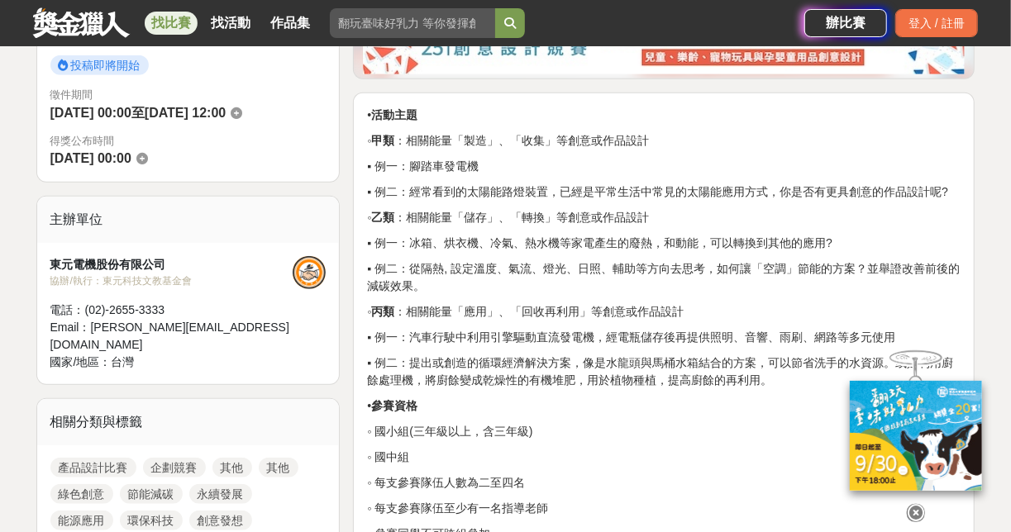
scroll to position [529, 0]
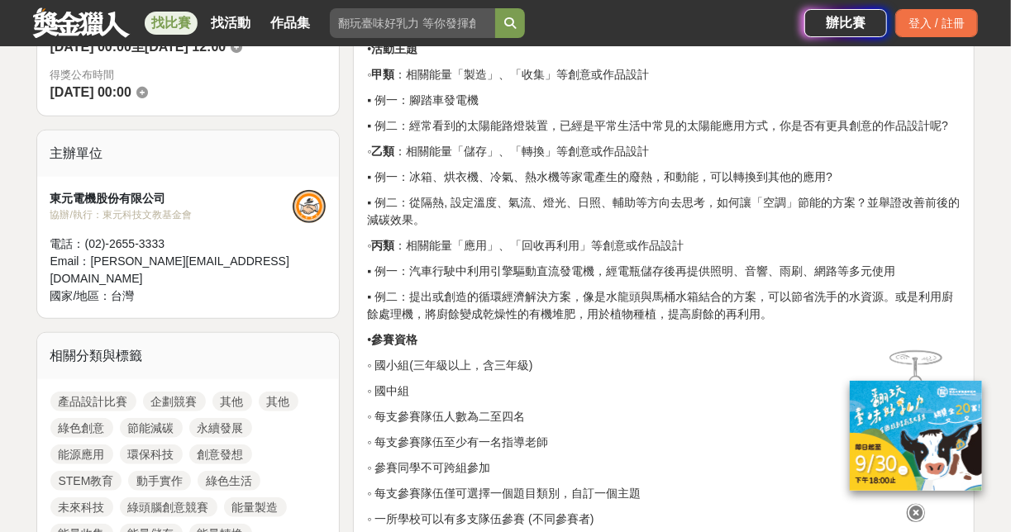
drag, startPoint x: 630, startPoint y: 288, endPoint x: 932, endPoint y: 288, distance: 302.5
click at [932, 280] on p "▪ 例一：汽車行駛中利用引擎驅動直流發電機，經電瓶儲存後再提供照明、音響、雨刷、網路等多元使用" at bounding box center [663, 271] width 593 height 17
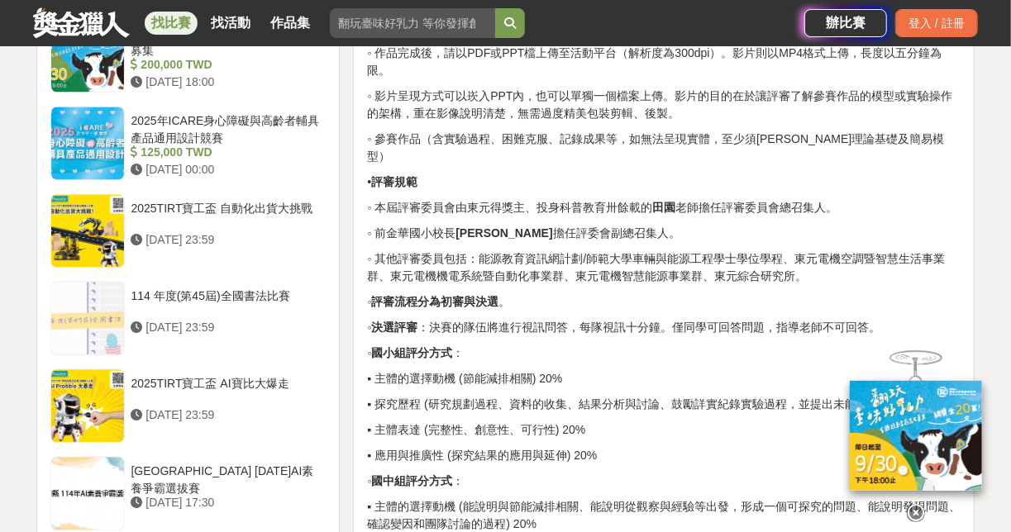
scroll to position [1587, 0]
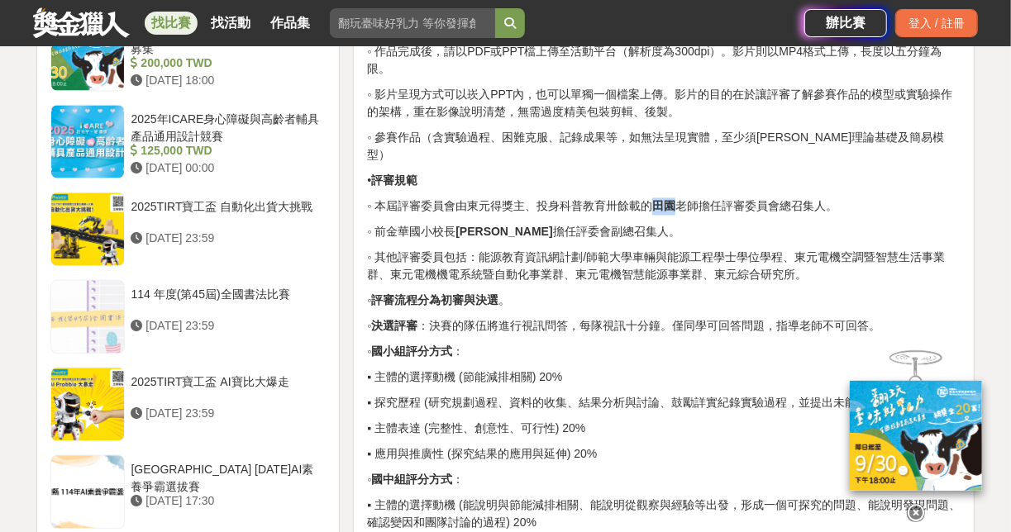
drag, startPoint x: 667, startPoint y: 193, endPoint x: 686, endPoint y: 193, distance: 19.0
click at [675, 199] on strong "田園" at bounding box center [663, 205] width 23 height 13
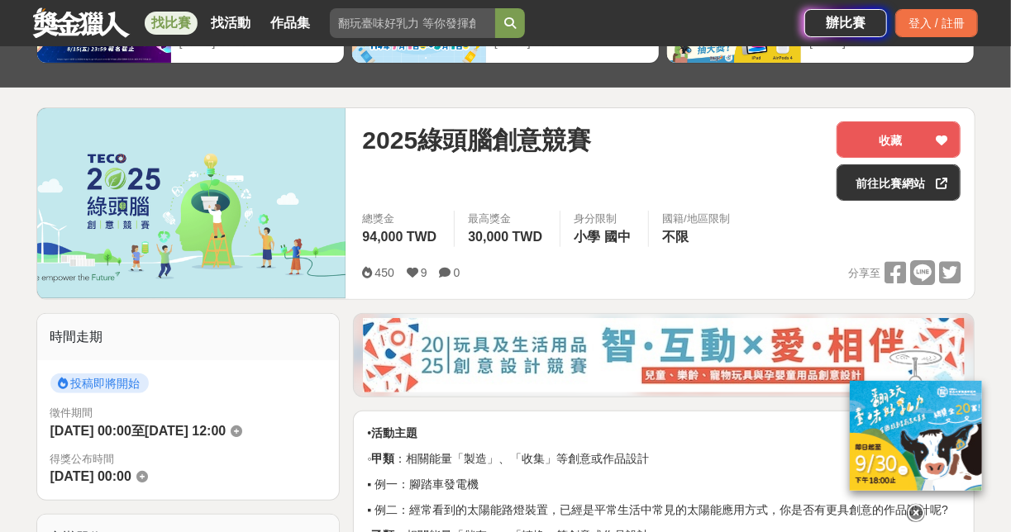
scroll to position [62, 0]
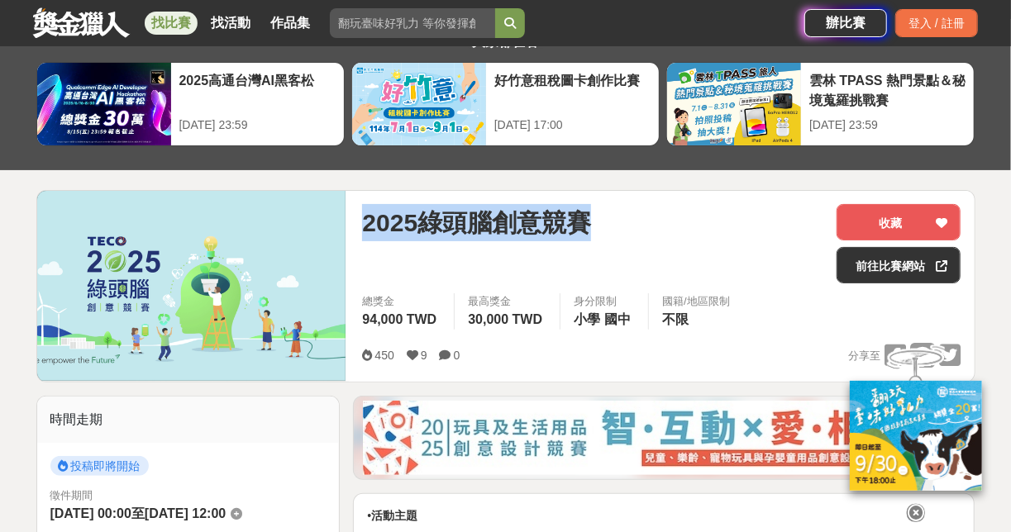
drag, startPoint x: 365, startPoint y: 212, endPoint x: 486, endPoint y: 218, distance: 120.8
click at [660, 208] on div "2025綠頭腦創意競賽" at bounding box center [592, 222] width 461 height 37
copy span "2025綠頭腦創意競賽"
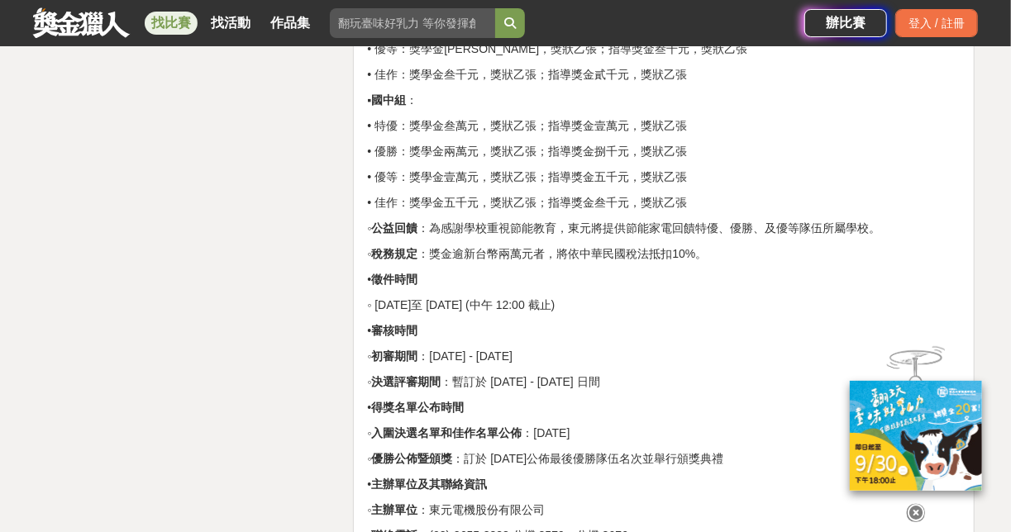
scroll to position [2641, 0]
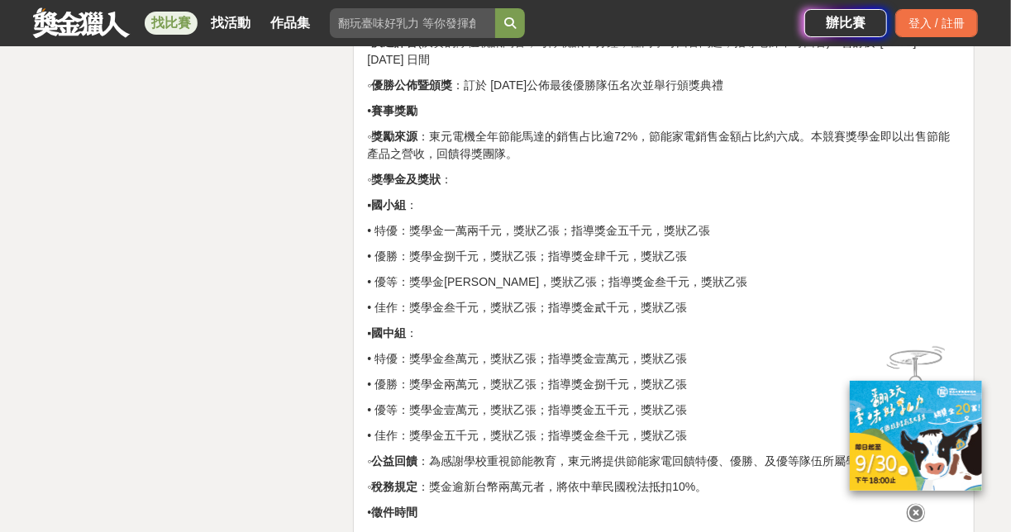
click at [174, 25] on link "找比賽" at bounding box center [171, 23] width 53 height 23
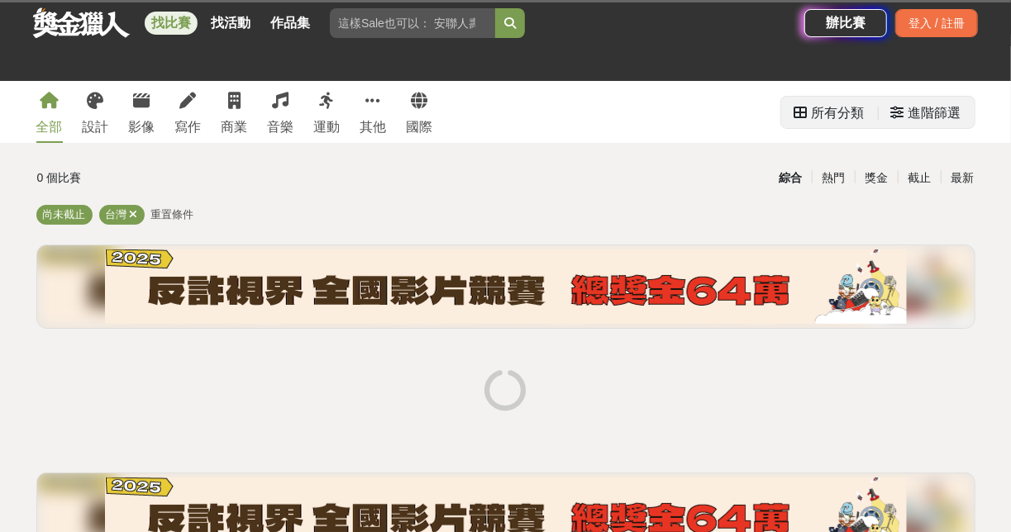
click at [932, 117] on div "進階篩選" at bounding box center [934, 113] width 53 height 33
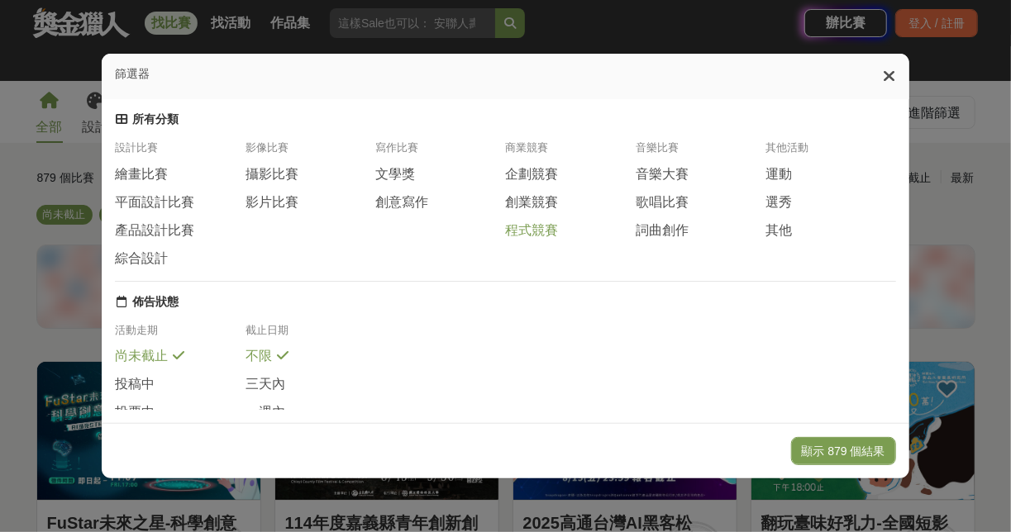
click at [536, 240] on span "程式競賽" at bounding box center [531, 230] width 53 height 17
click at [527, 177] on span "企劃競賽" at bounding box center [531, 174] width 53 height 17
click at [538, 211] on span "創業競賽" at bounding box center [531, 201] width 53 height 17
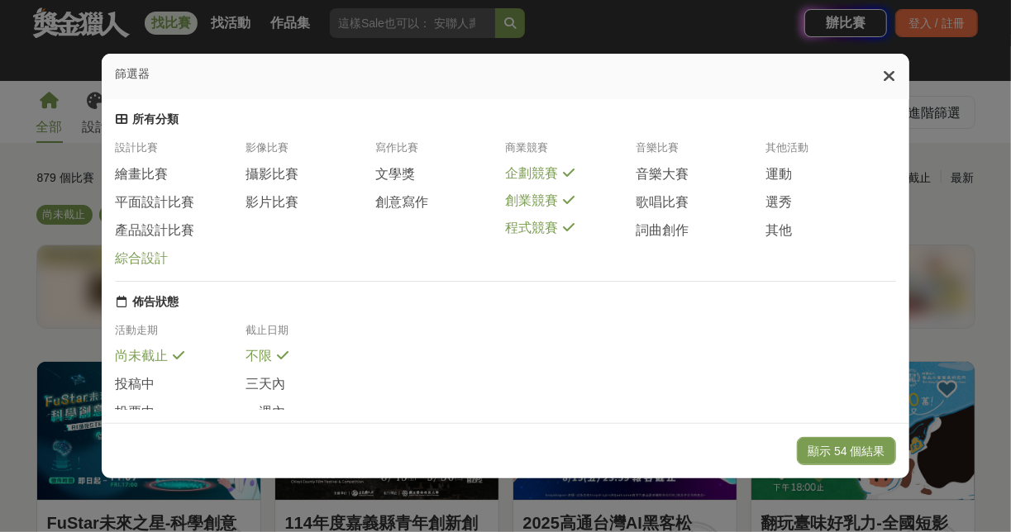
click at [153, 268] on span "綜合設計" at bounding box center [141, 258] width 53 height 17
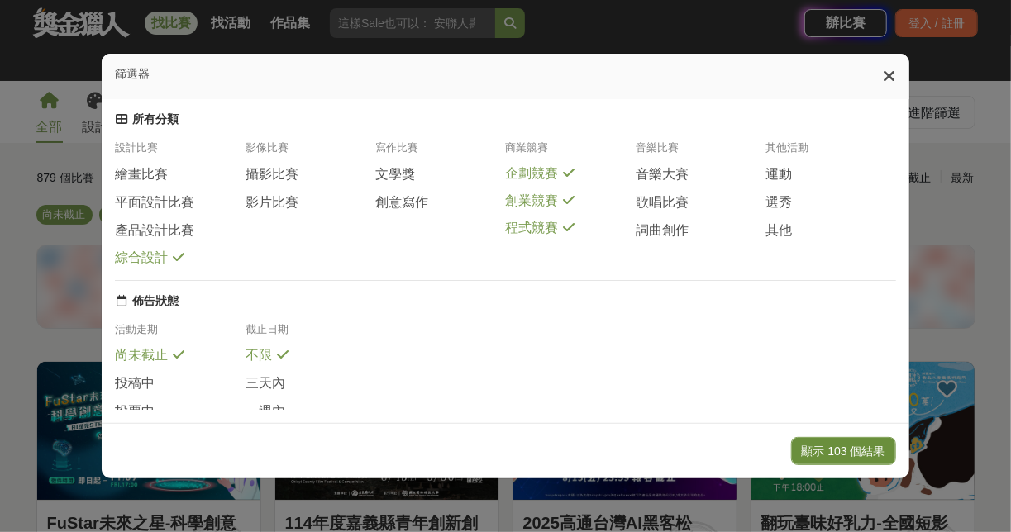
click at [860, 452] on button "顯示 103 個結果" at bounding box center [843, 451] width 105 height 28
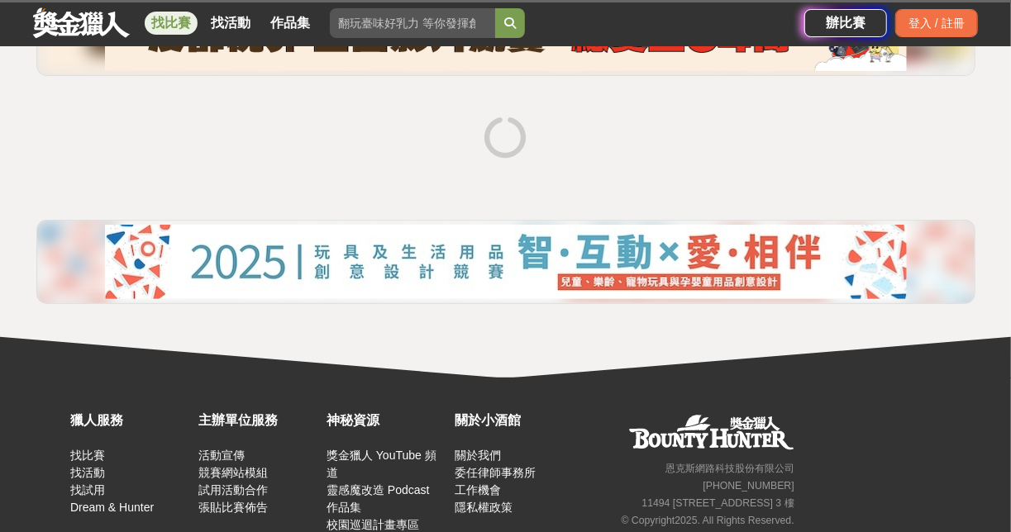
scroll to position [264, 0]
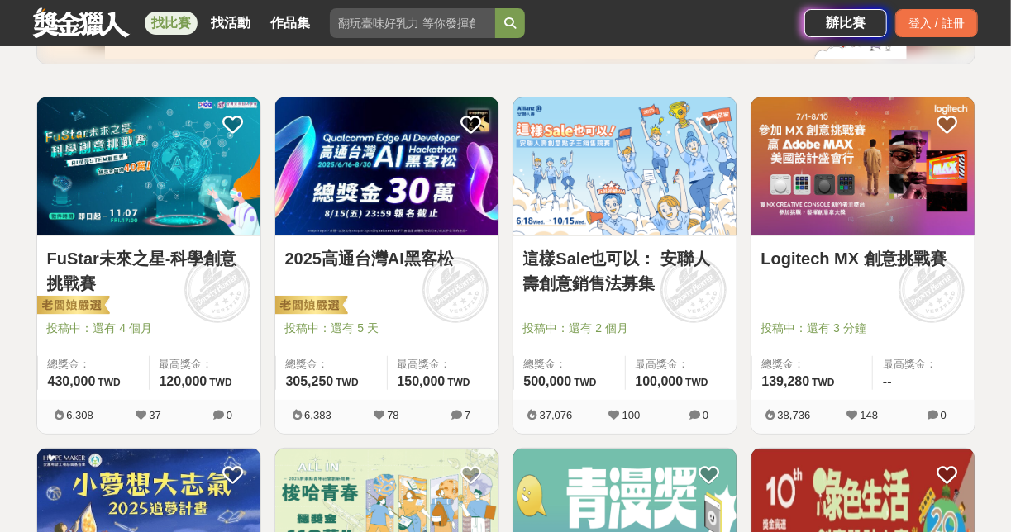
click at [193, 263] on link "FuStar未來之星-科學創意挑戰賽" at bounding box center [148, 271] width 203 height 50
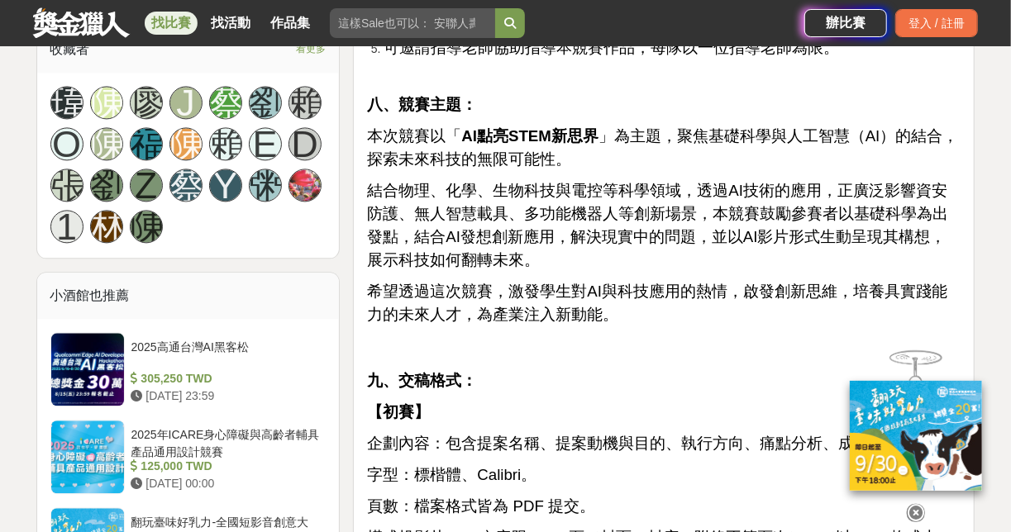
scroll to position [1653, 0]
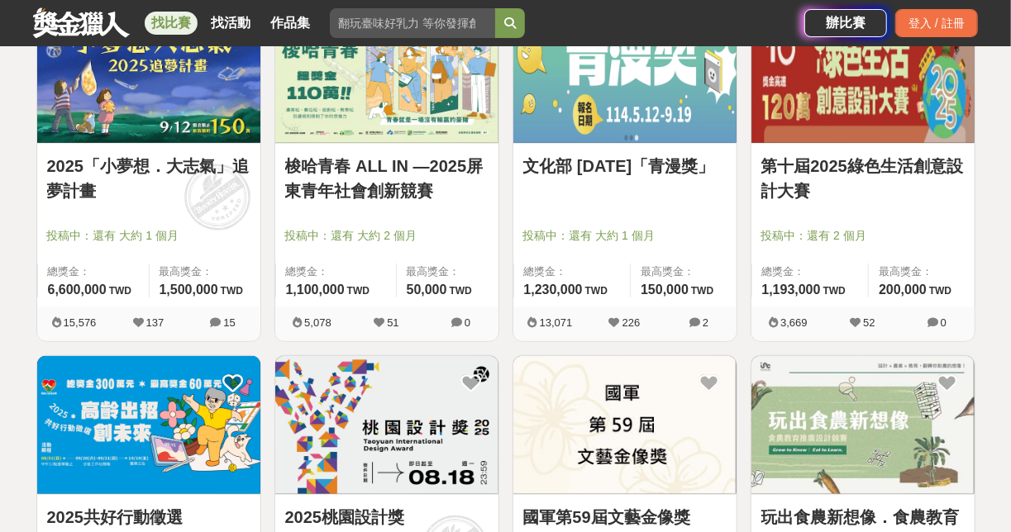
scroll to position [926, 0]
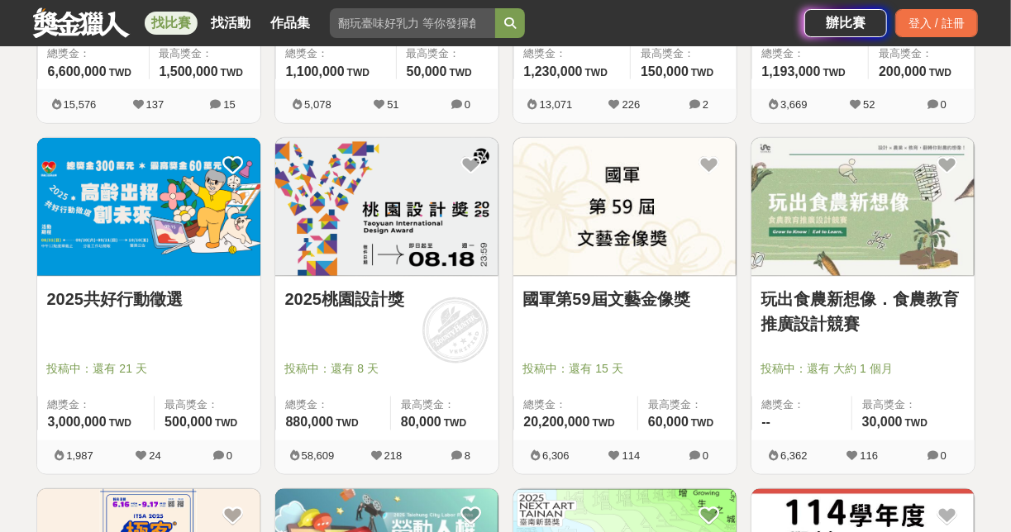
click at [812, 327] on link "玩出食農新想像．食農教育推廣設計競賽" at bounding box center [862, 312] width 203 height 50
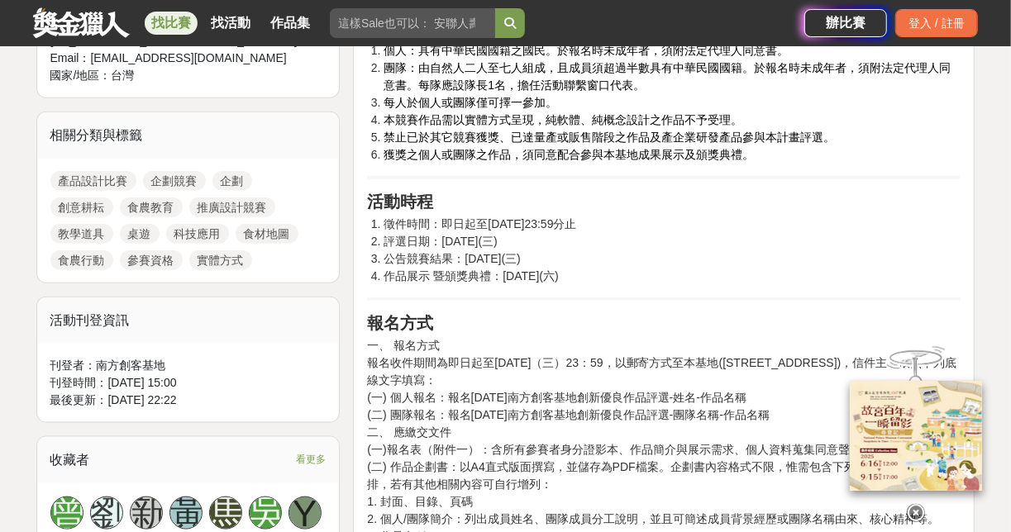
scroll to position [595, 0]
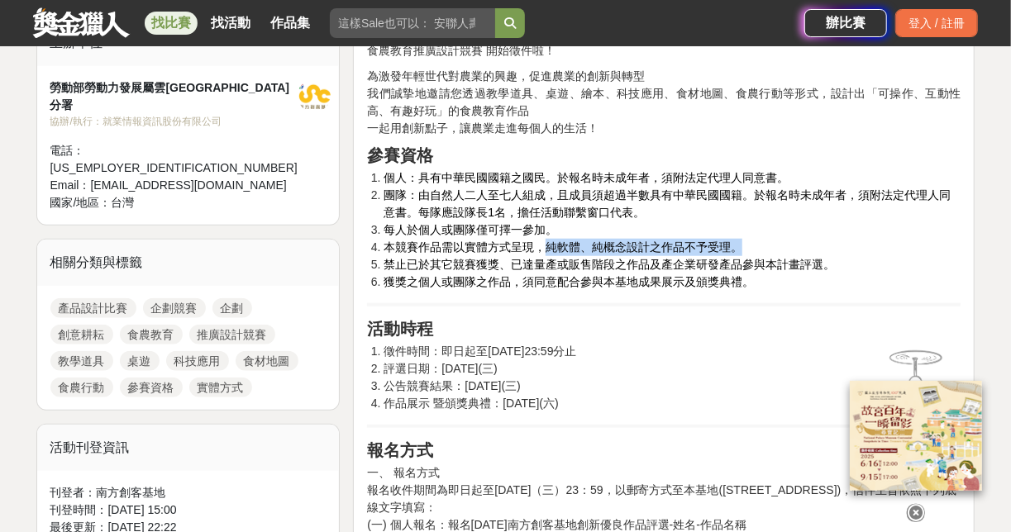
drag, startPoint x: 549, startPoint y: 249, endPoint x: 745, endPoint y: 246, distance: 196.7
click at [745, 246] on li "本競賽作品需以實體方式呈現，純軟體、純概念設計之作品不予受理。" at bounding box center [671, 247] width 577 height 17
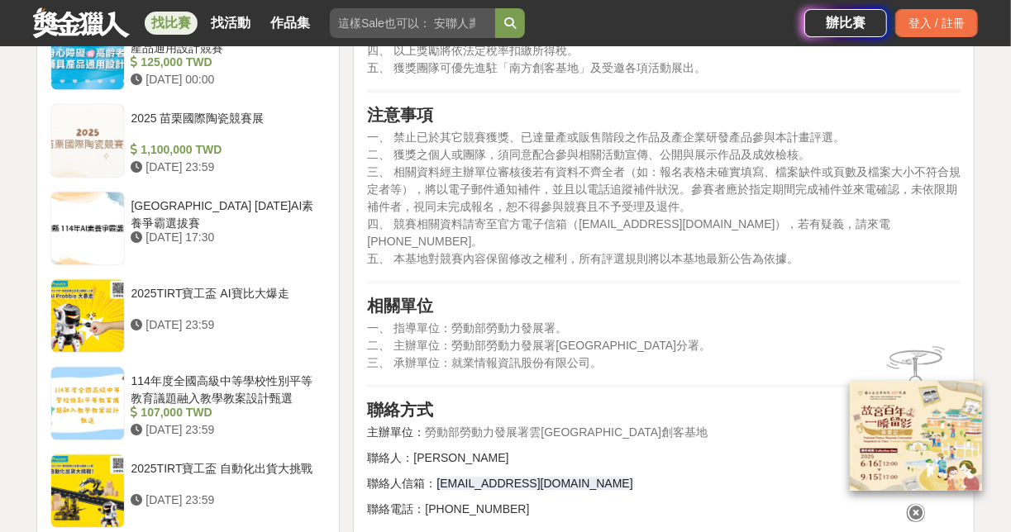
scroll to position [1851, 0]
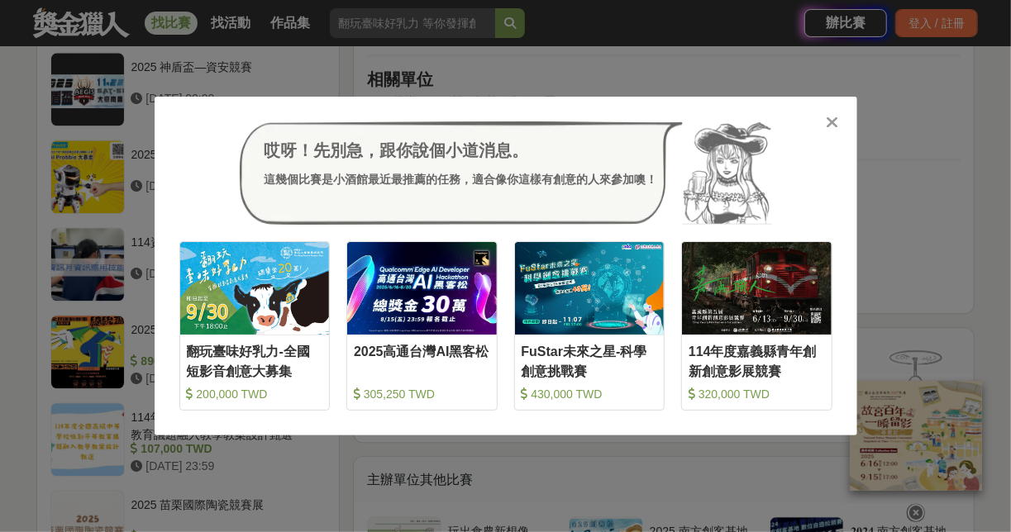
click at [832, 118] on icon at bounding box center [832, 122] width 12 height 17
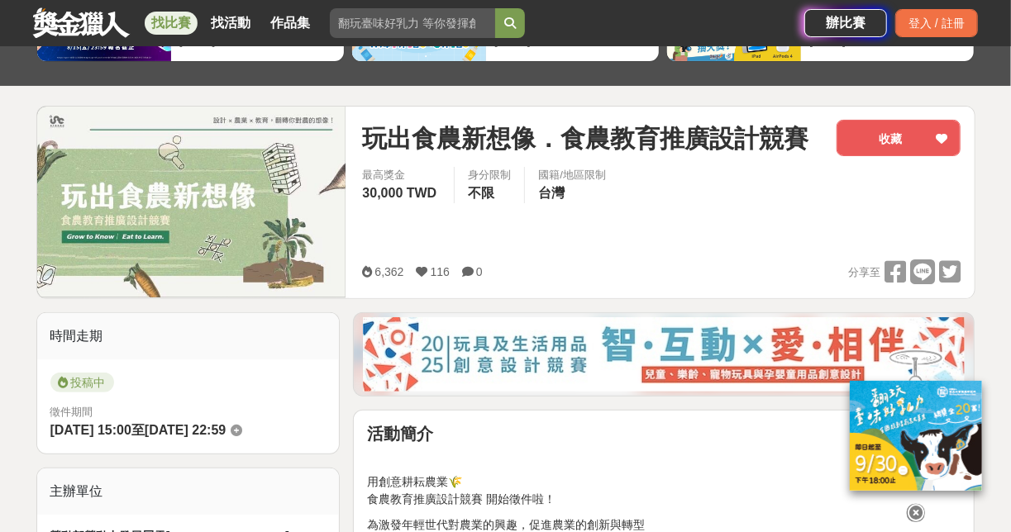
scroll to position [0, 0]
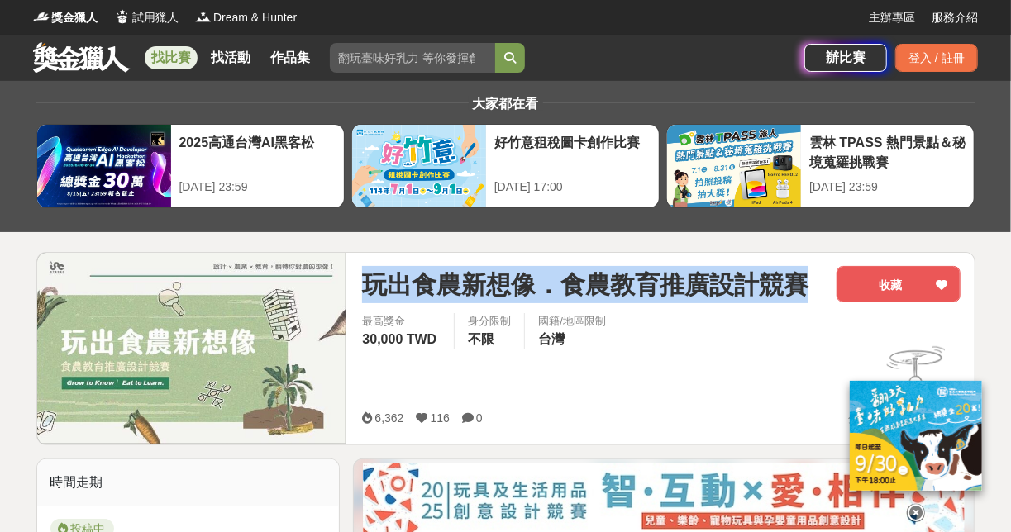
drag, startPoint x: 811, startPoint y: 283, endPoint x: 355, endPoint y: 283, distance: 455.4
click at [355, 283] on div "玩出食農新想像．食農教育推廣設計競賽 收藏 最高獎金 30,000 TWD 身分限制 不限 國籍/地區限制 台灣 6,362 116 0 分享至 收藏" at bounding box center [661, 349] width 625 height 192
copy span "玩出食農新想像．食農教育推廣設計競賽"
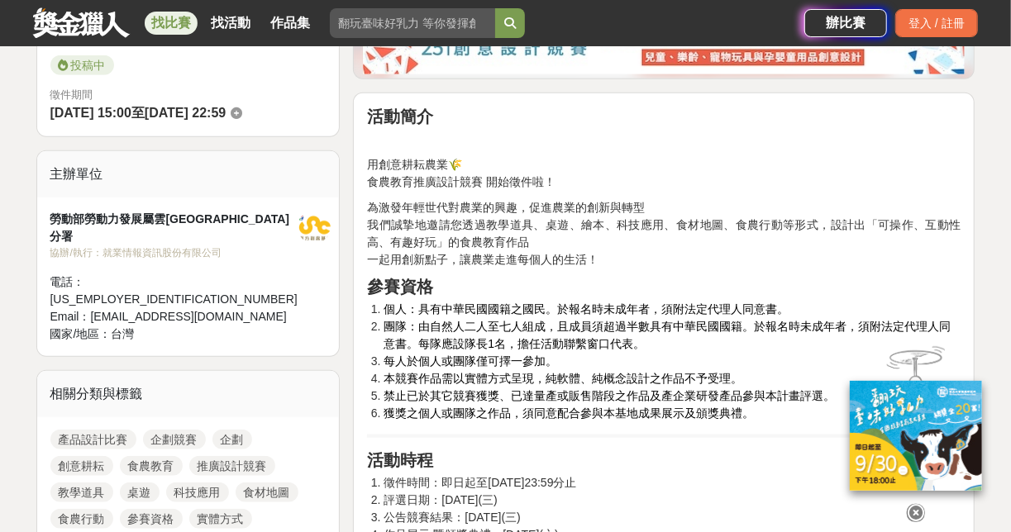
scroll to position [463, 0]
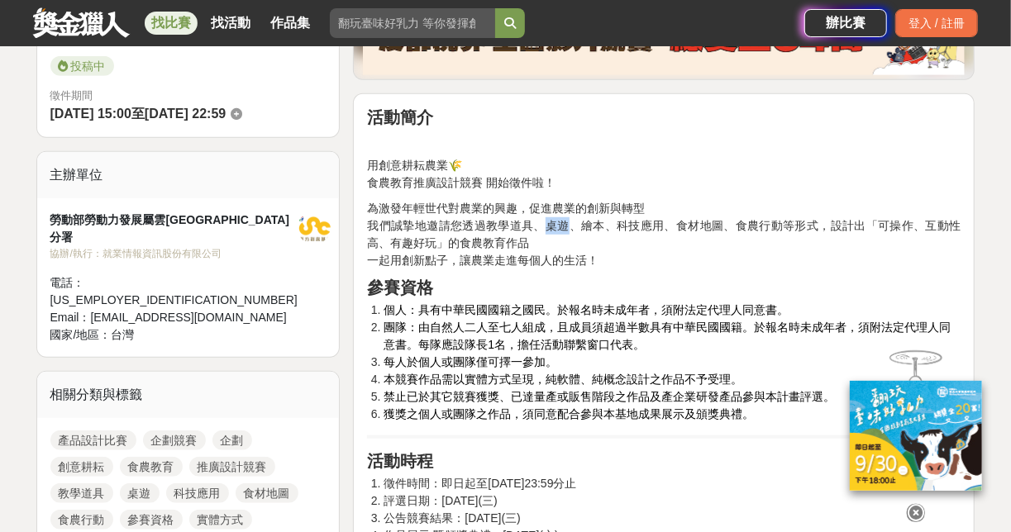
drag, startPoint x: 546, startPoint y: 224, endPoint x: 570, endPoint y: 226, distance: 24.0
click at [570, 226] on p "為激發年輕世代對農業的興趣，促進農業的創新與轉型 我們誠摯地邀請您透過教學道具、桌遊、繪本、科技應用、食材地圖、食農行動等形式，設計出「可操作、互動性高、有趣…" at bounding box center [663, 234] width 593 height 69
copy p "桌遊"
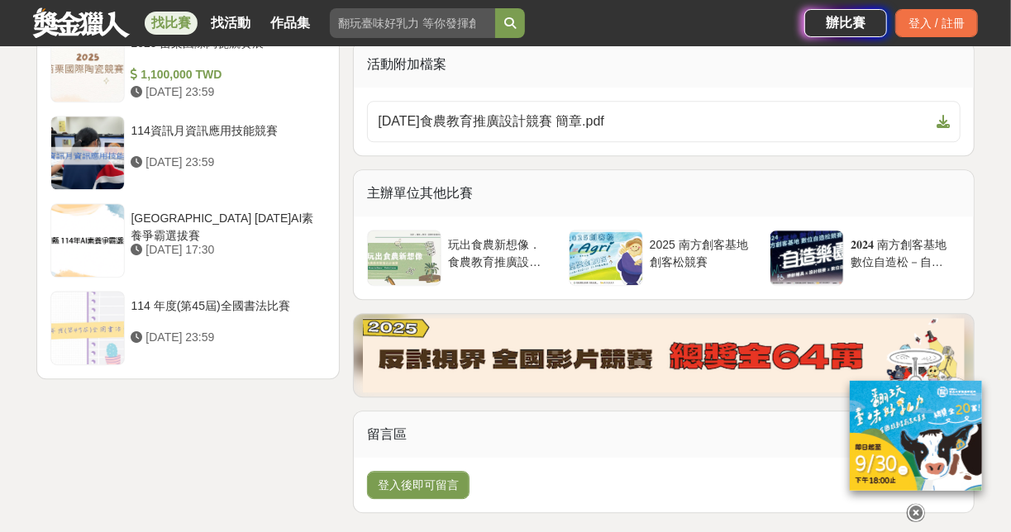
scroll to position [2074, 0]
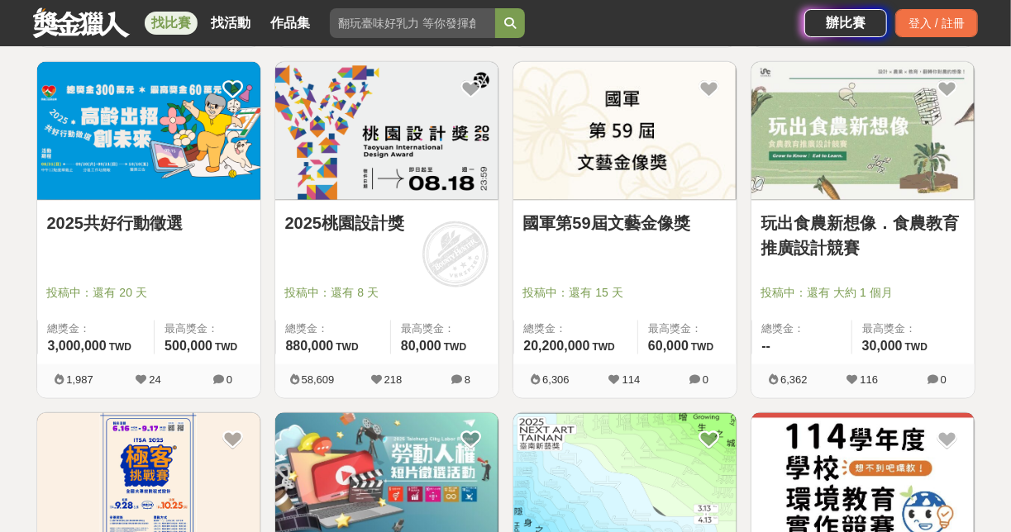
scroll to position [860, 0]
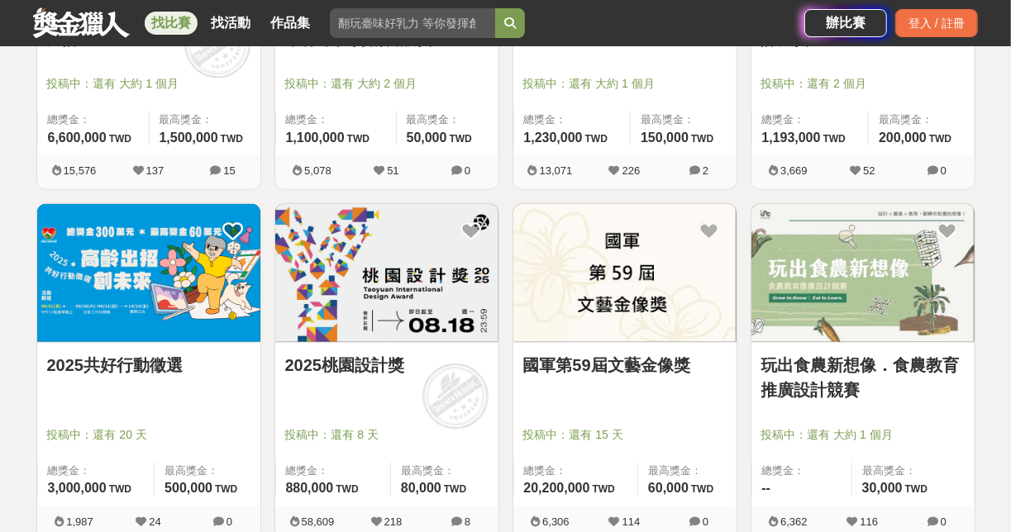
click at [879, 313] on img at bounding box center [862, 273] width 223 height 138
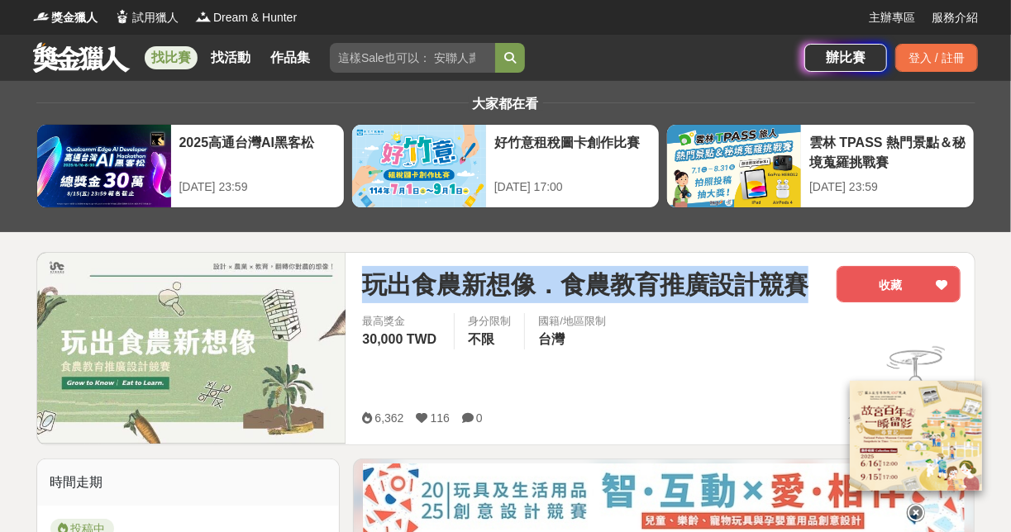
drag, startPoint x: 817, startPoint y: 284, endPoint x: 326, endPoint y: 281, distance: 490.9
click at [326, 281] on div "玩出食農新想像．食農教育推廣設計競賽 收藏 最高獎金 30,000 TWD 身分限制 不限 國籍/地區限制 台灣 6,362 116 0 分享至 收藏" at bounding box center [505, 348] width 939 height 193
copy div "玩出食農新想像．食農教育推廣設計競賽"
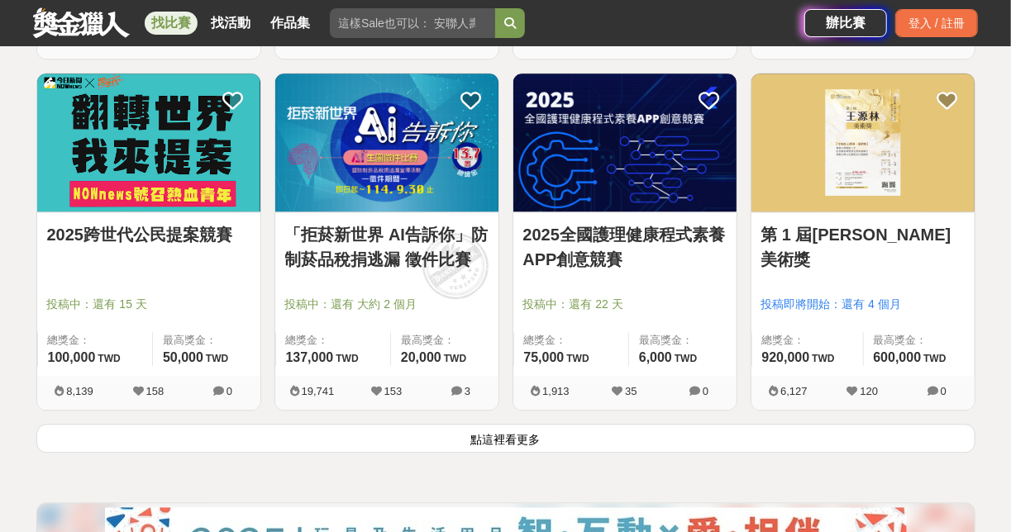
scroll to position [2050, 0]
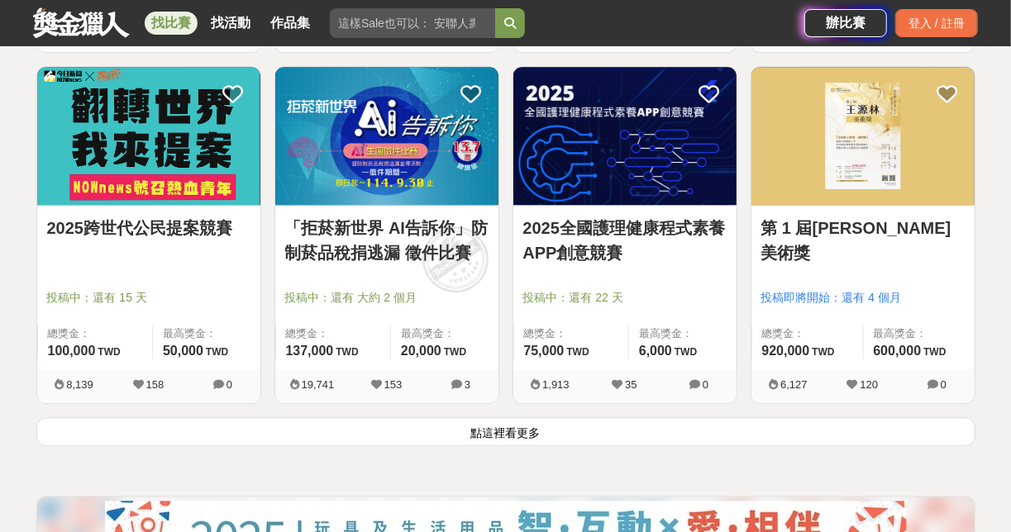
click at [524, 422] on button "點這裡看更多" at bounding box center [505, 431] width 939 height 29
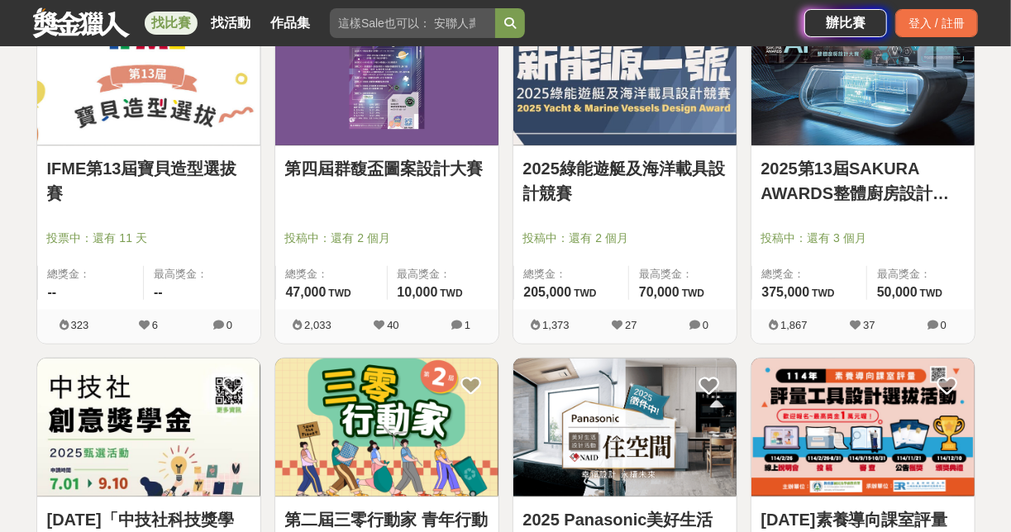
scroll to position [4085, 0]
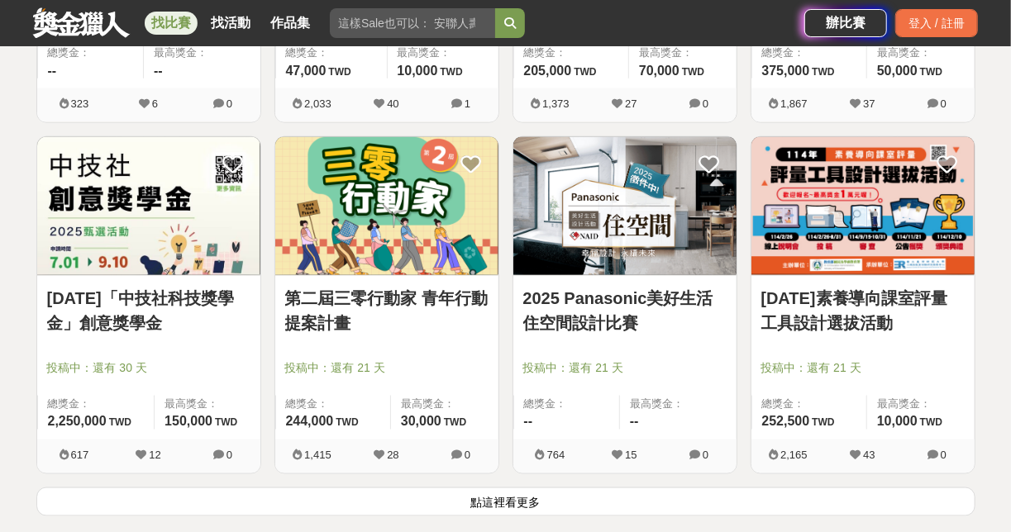
click at [213, 294] on link "2025年「中技社科技獎學金」創意獎學金" at bounding box center [148, 311] width 203 height 50
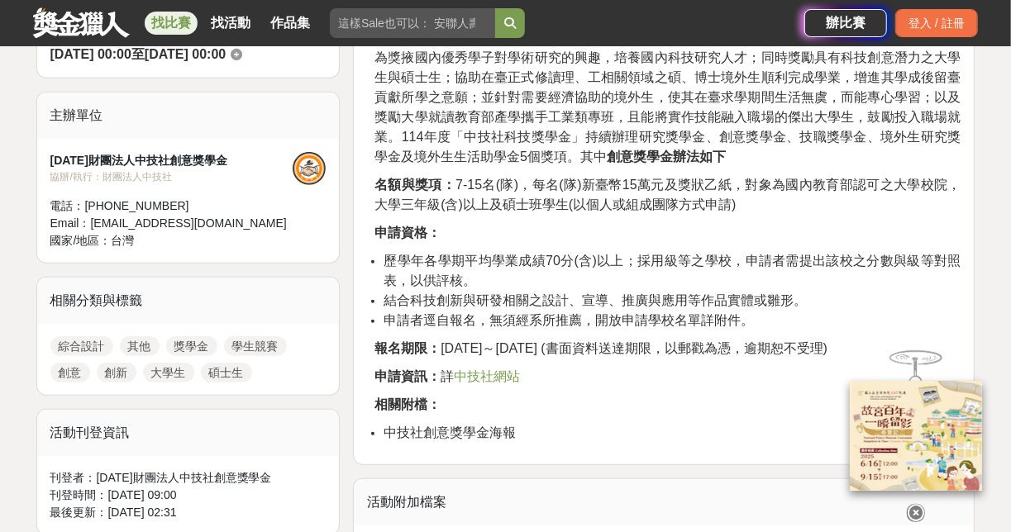
scroll to position [529, 0]
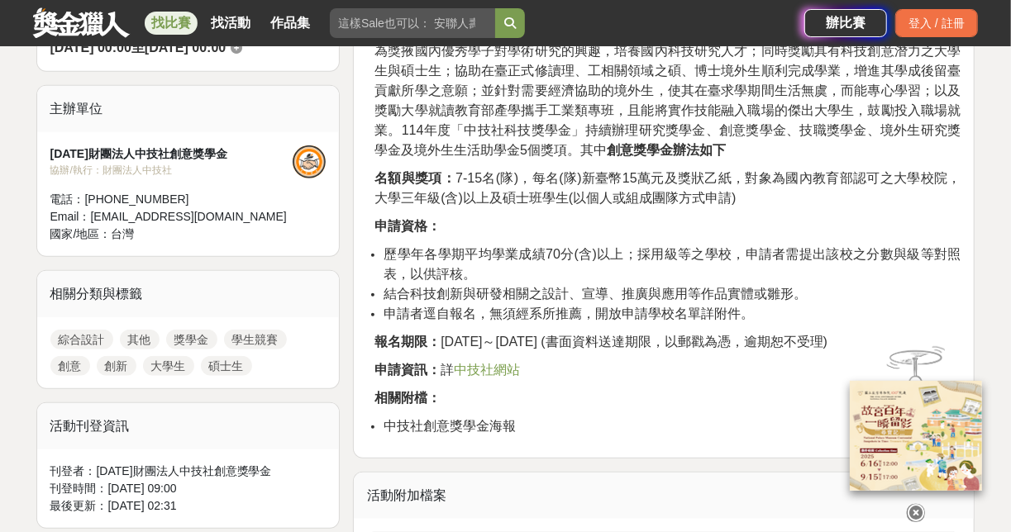
click at [503, 370] on span "中技社網站" at bounding box center [487, 370] width 66 height 14
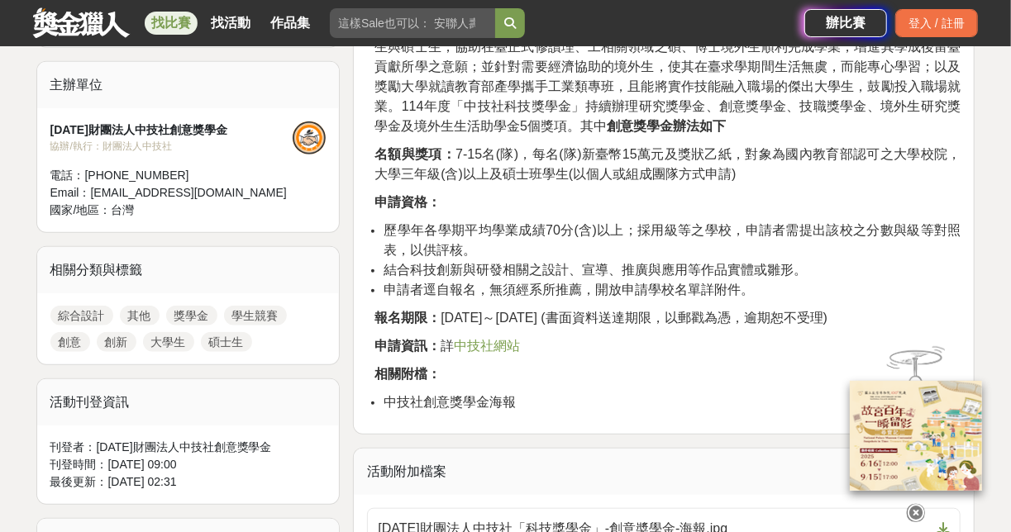
scroll to position [595, 0]
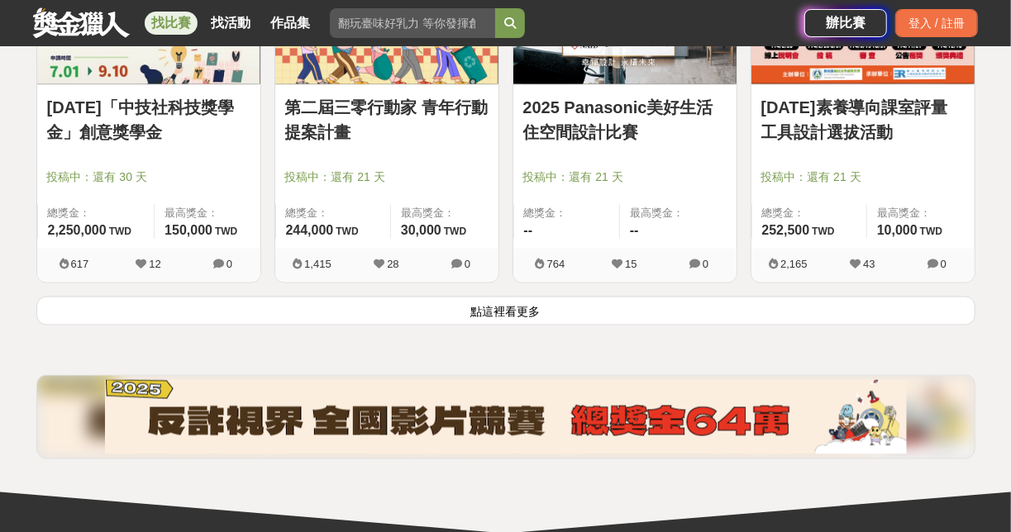
scroll to position [4284, 0]
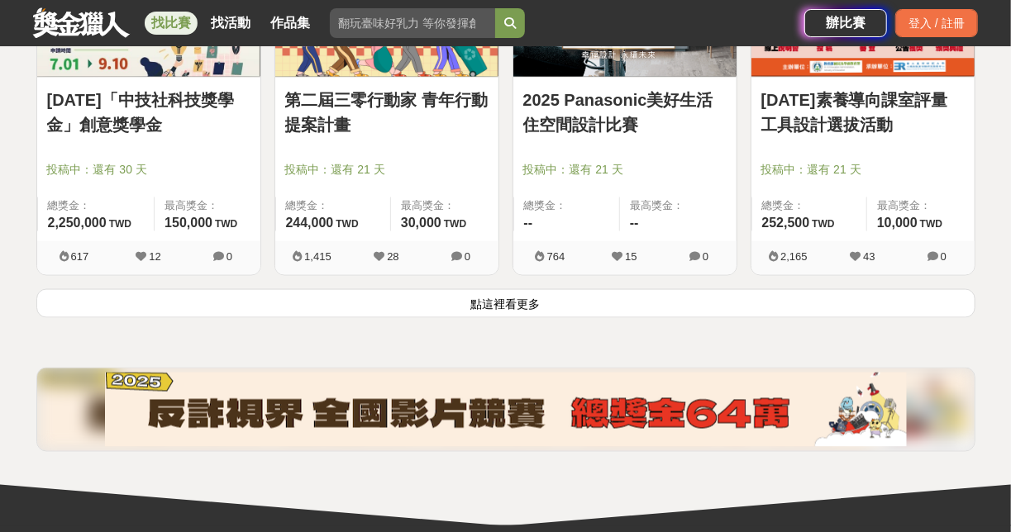
click at [528, 299] on button "點這裡看更多" at bounding box center [505, 303] width 939 height 29
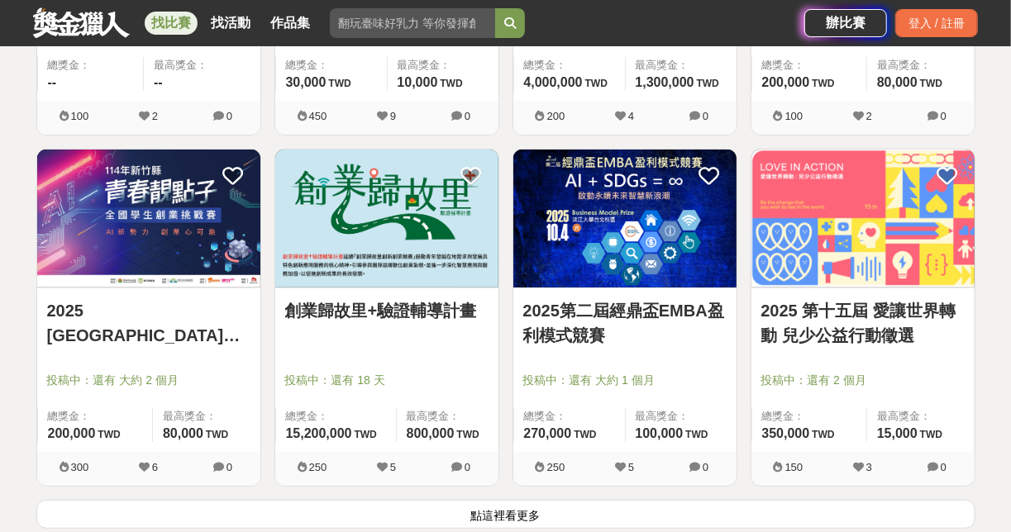
scroll to position [6201, 0]
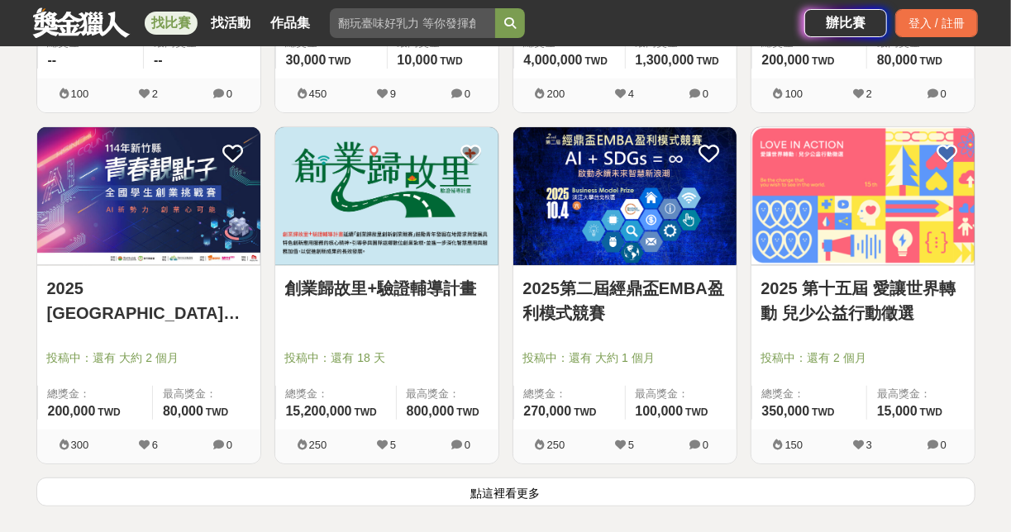
click at [420, 294] on div "創業歸故里+驗證輔導計畫" at bounding box center [386, 298] width 203 height 44
click at [420, 287] on link "創業歸故里+驗證輔導計畫" at bounding box center [386, 288] width 203 height 25
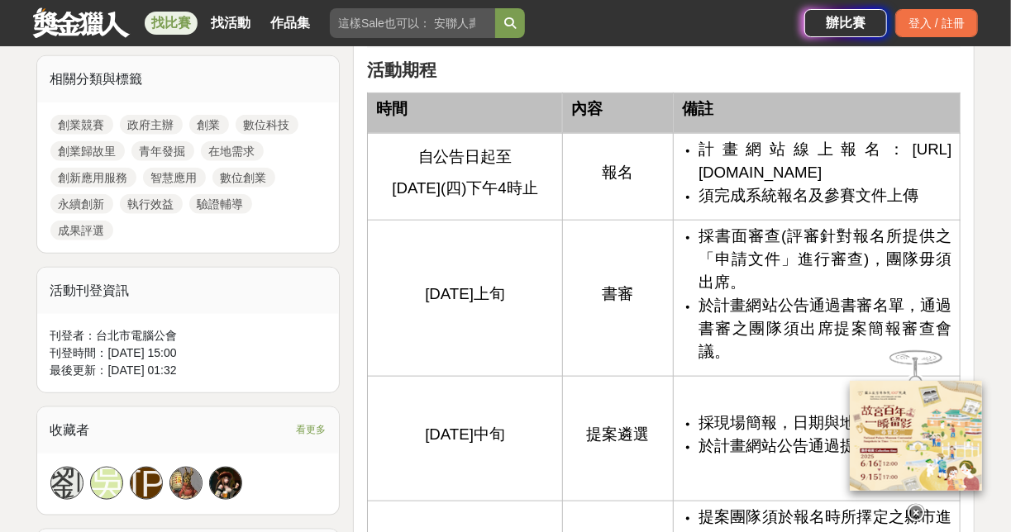
scroll to position [815, 0]
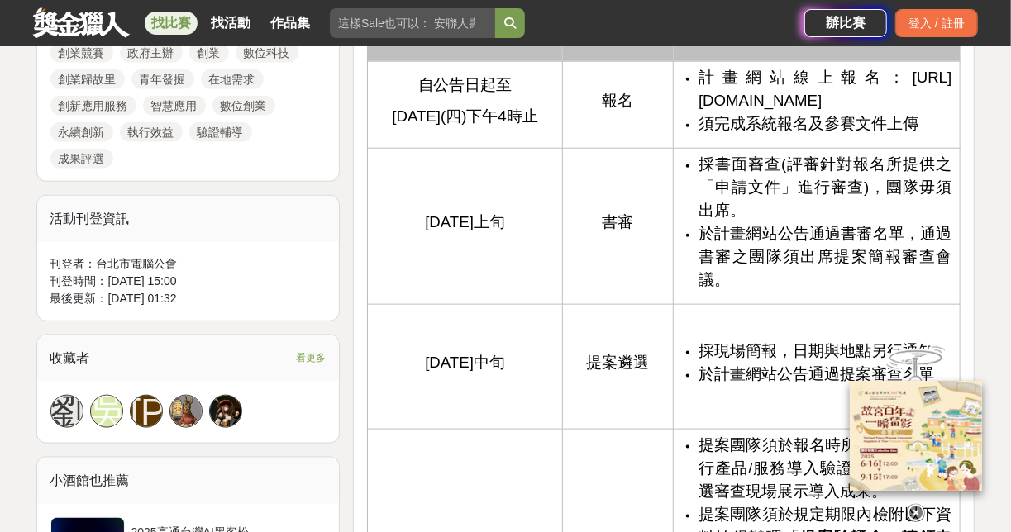
drag, startPoint x: 894, startPoint y: 103, endPoint x: 698, endPoint y: 105, distance: 196.7
click at [698, 105] on ul "計畫網站線上報名：https://sccontest.tca.org.tw 須完成系統報名及參賽文件上傳" at bounding box center [816, 100] width 269 height 69
copy span "https://sccontest.tca.org.tw"
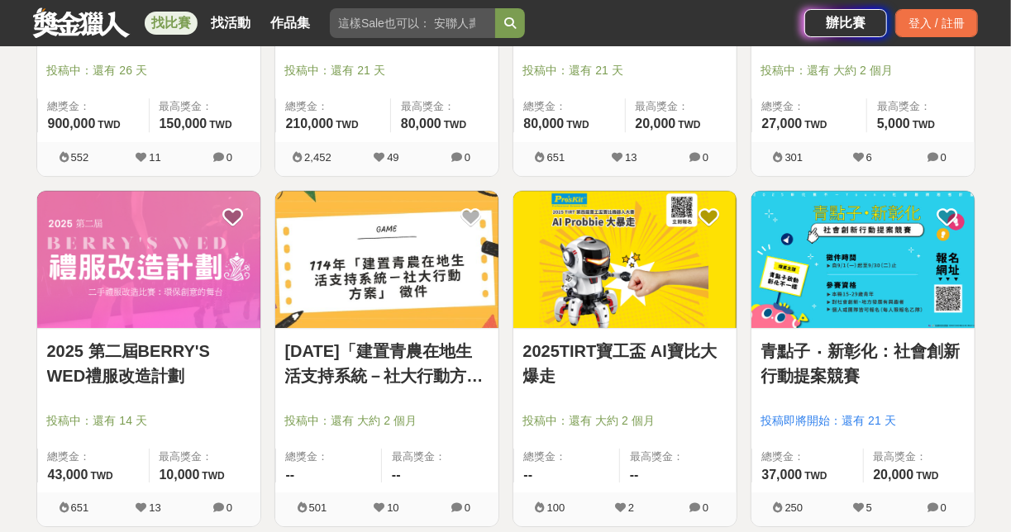
scroll to position [6201, 0]
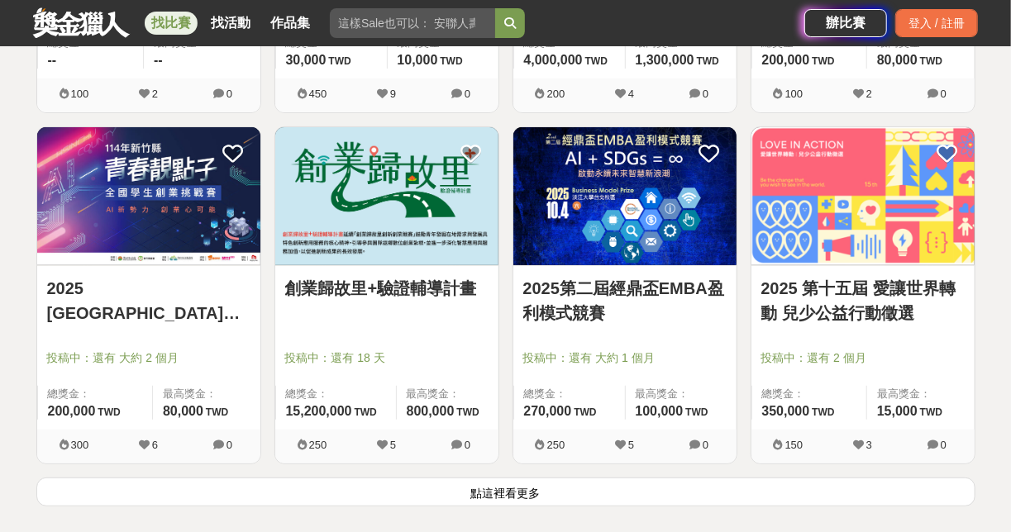
click at [525, 483] on button "點這裡看更多" at bounding box center [505, 492] width 939 height 29
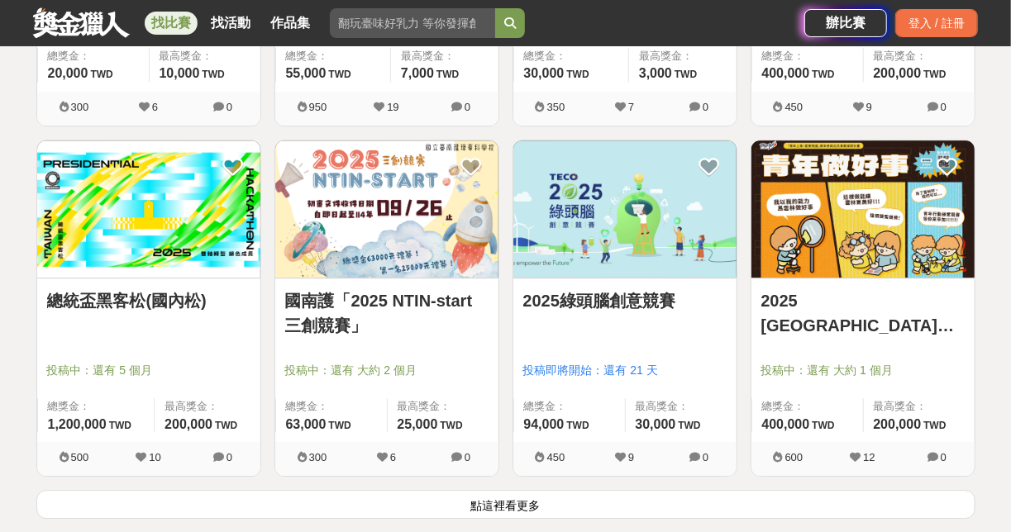
scroll to position [8317, 0]
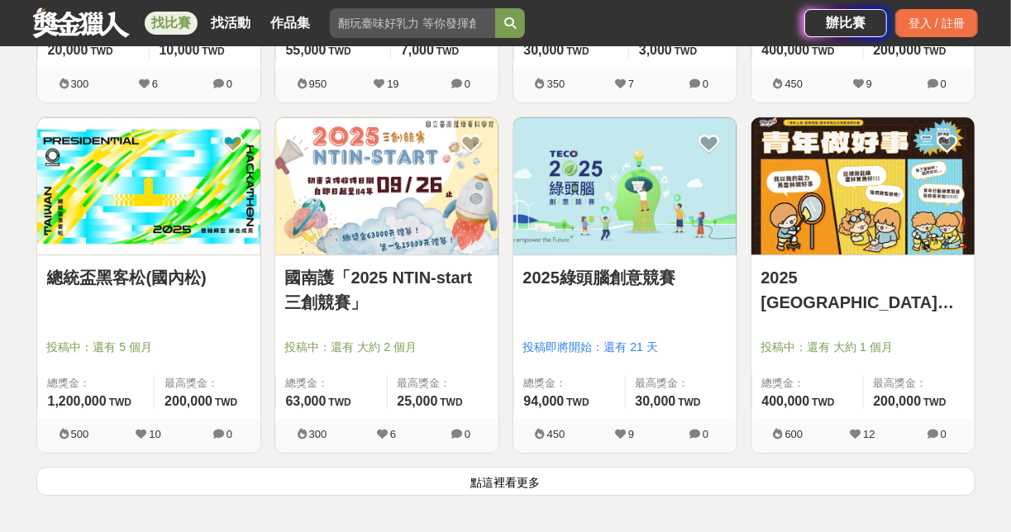
click at [345, 294] on link "國南護「2025 NTIN-start 三創競賽」" at bounding box center [386, 290] width 203 height 50
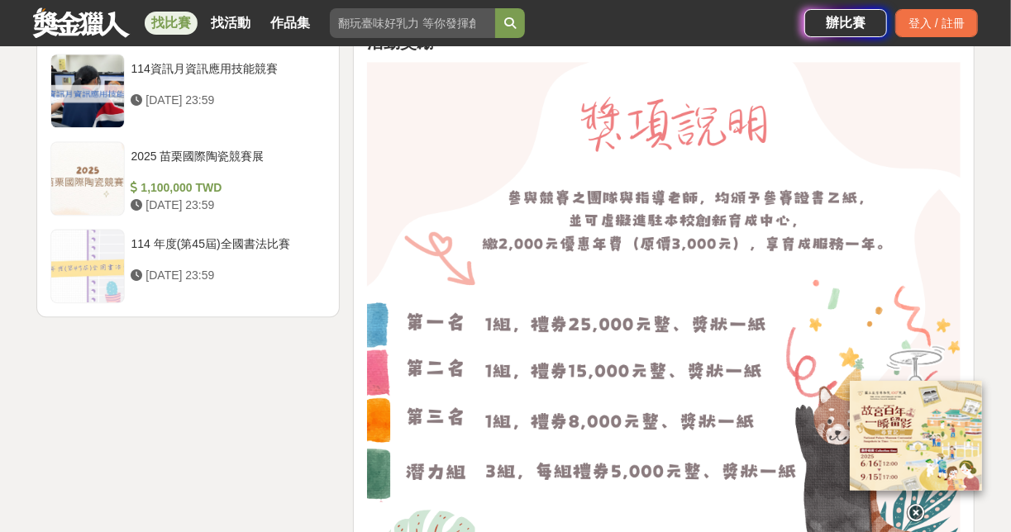
scroll to position [2116, 0]
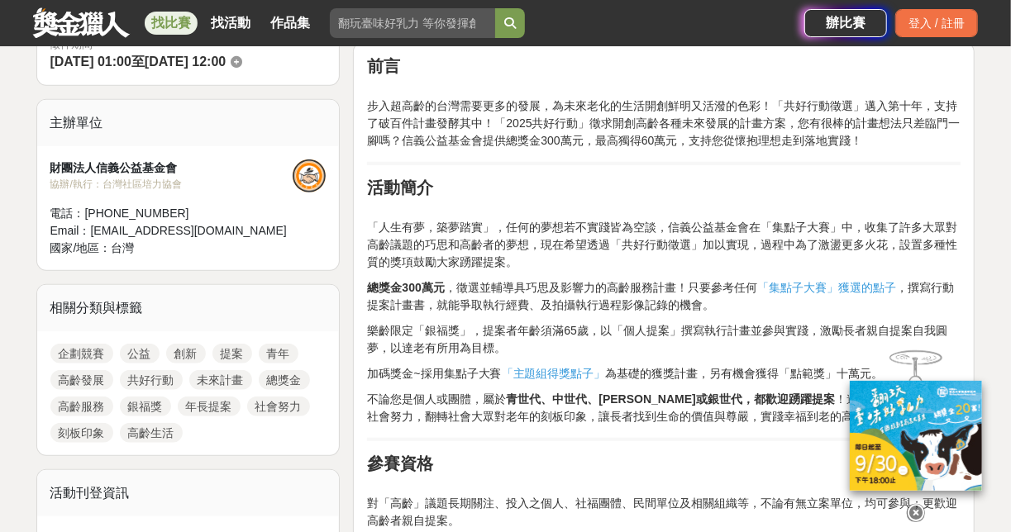
scroll to position [595, 0]
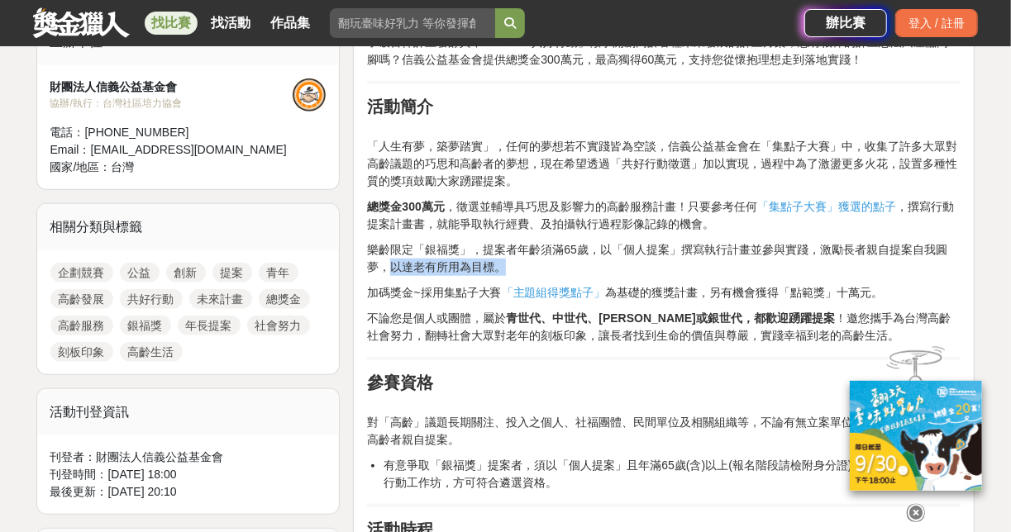
drag, startPoint x: 400, startPoint y: 269, endPoint x: 507, endPoint y: 272, distance: 107.5
click at [507, 272] on p "樂齡限定「銀福獎」，提案者年齡須滿65歲，以「個人提案」撰寫執行計畫並參與實踐，激勵長者親自提案自我圓夢，以達老有所用為目標。" at bounding box center [663, 258] width 593 height 35
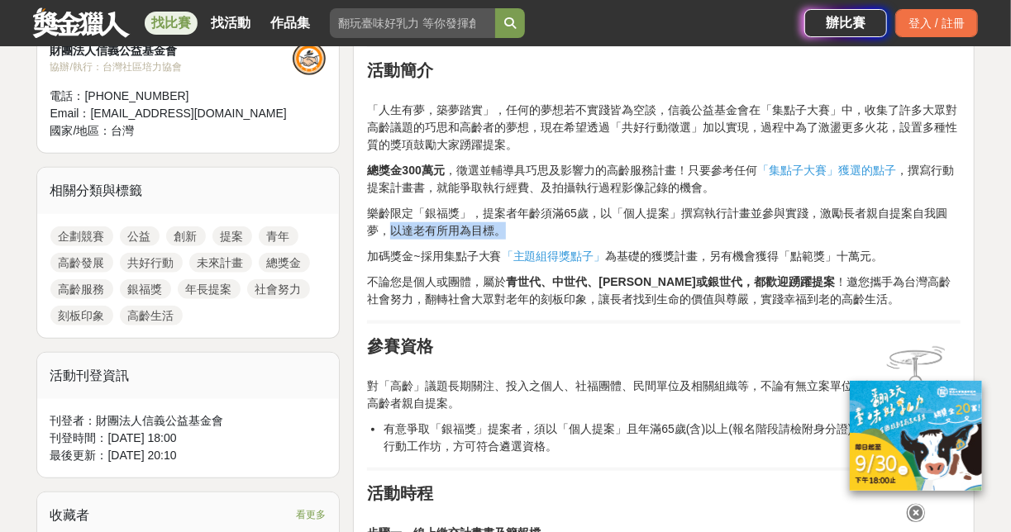
scroll to position [793, 0]
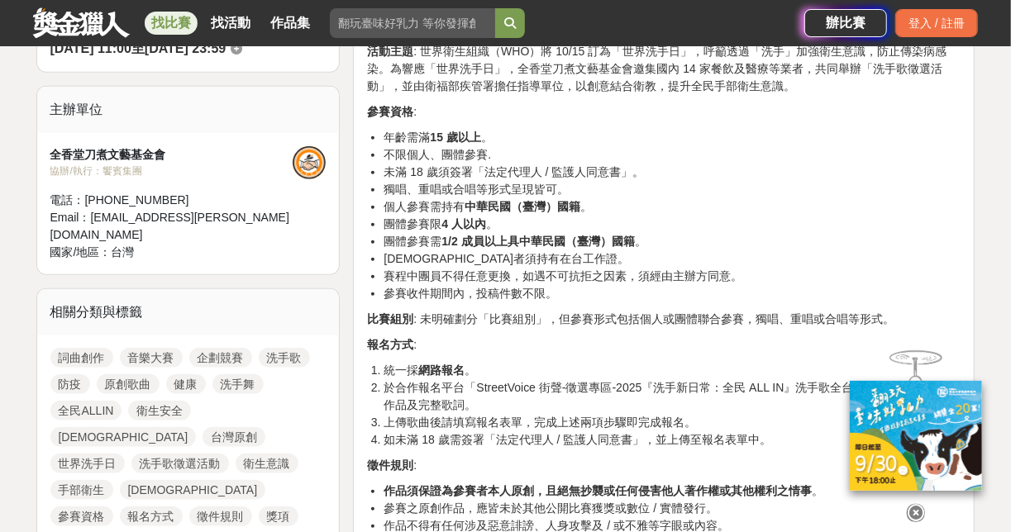
scroll to position [529, 0]
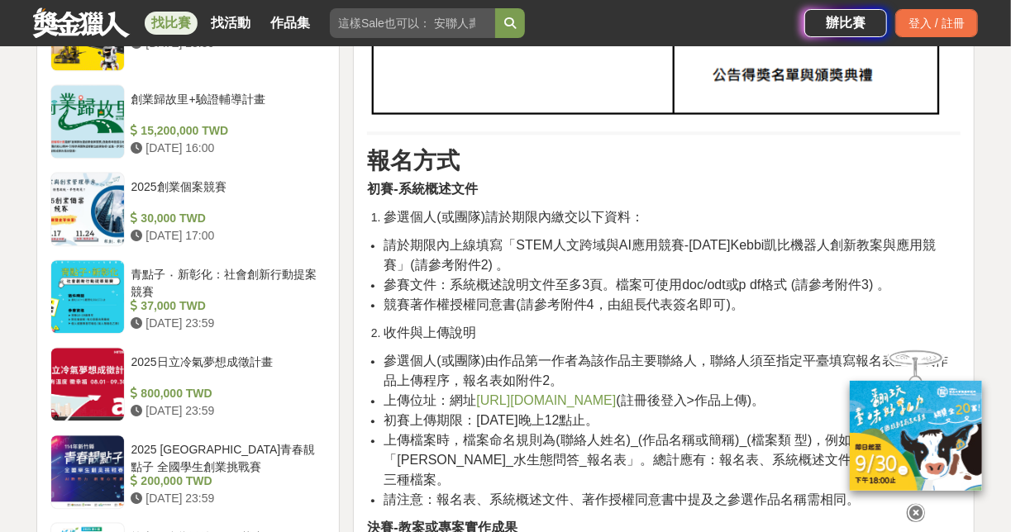
scroll to position [1851, 0]
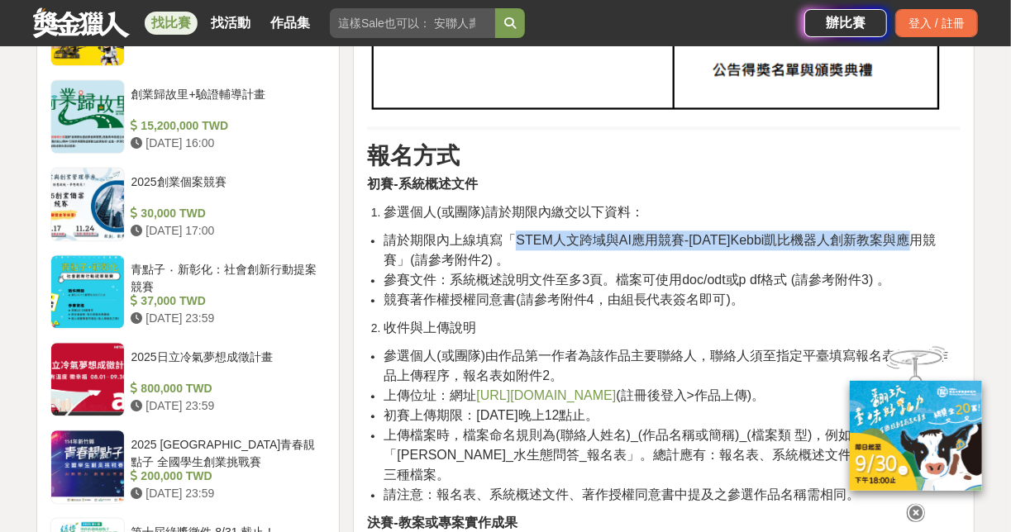
drag, startPoint x: 514, startPoint y: 214, endPoint x: 922, endPoint y: 219, distance: 408.3
click at [922, 233] on span "請於期限內上線填寫「STEM人文跨域與AI應用競賽-114年Kebbi凱比機器人創新教案與應用競賽」(請參考附件2) 。" at bounding box center [659, 250] width 552 height 34
click at [931, 233] on span "請於期限內上線填寫「STEM人文跨域與AI應用競賽-114年Kebbi凱比機器人創新教案與應用競賽」(請參考附件2) 。" at bounding box center [659, 250] width 552 height 34
drag, startPoint x: 937, startPoint y: 212, endPoint x: 514, endPoint y: 213, distance: 423.2
click at [514, 233] on span "請於期限內上線填寫「STEM人文跨域與AI應用競賽-114年Kebbi凱比機器人創新教案與應用競賽」(請參考附件2) 。" at bounding box center [659, 250] width 552 height 34
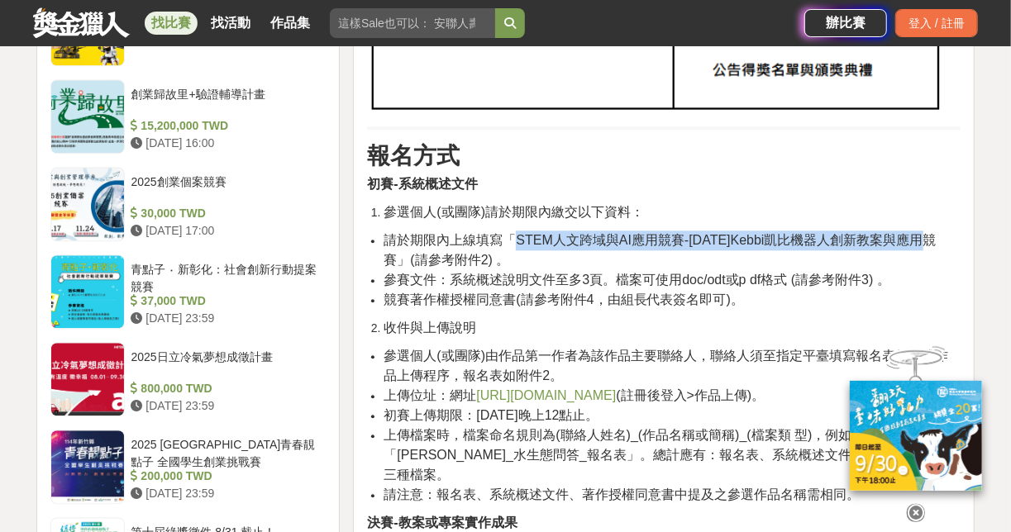
copy span "STEM人文跨域與AI應用競賽-114年Kebbi凱比機器人創新教案與應用競賽"
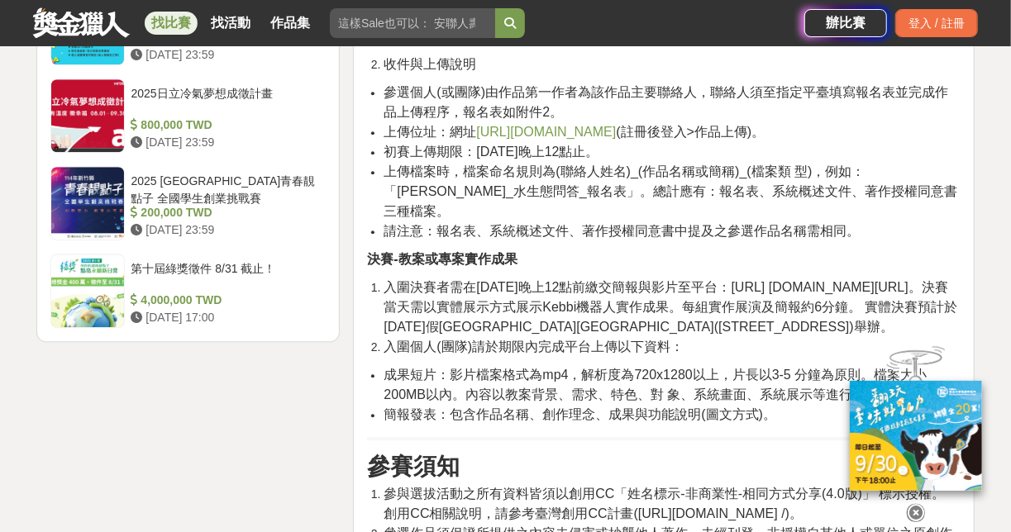
scroll to position [2116, 0]
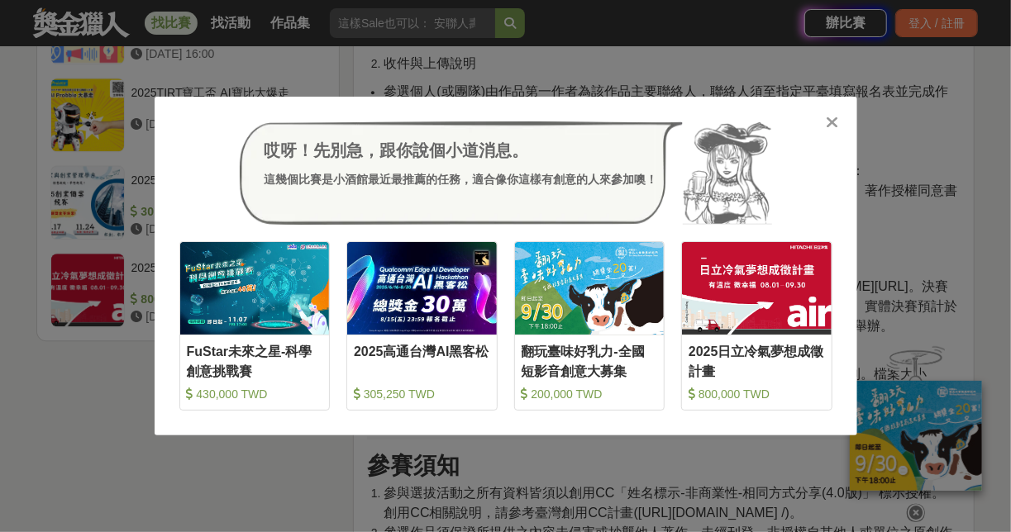
click at [833, 121] on icon at bounding box center [832, 122] width 12 height 17
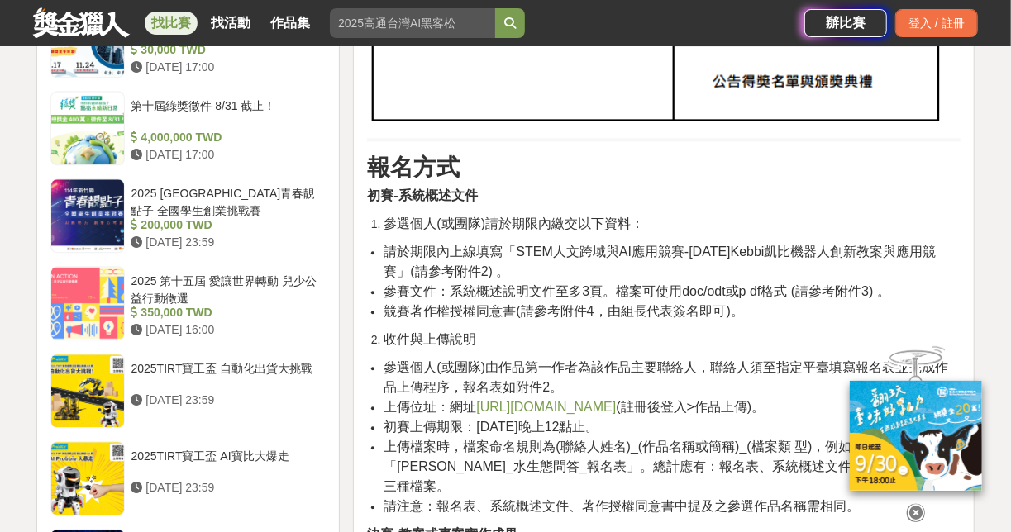
scroll to position [1785, 0]
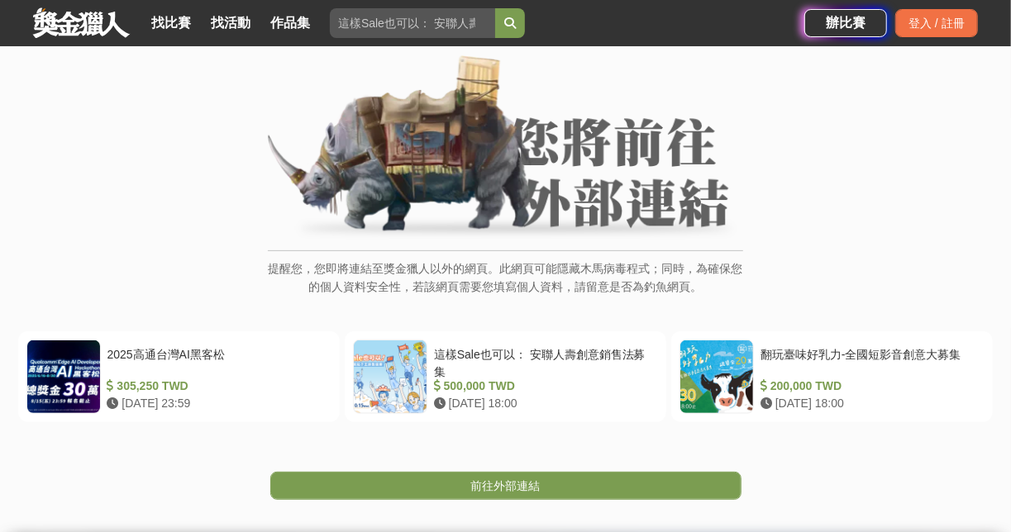
scroll to position [198, 0]
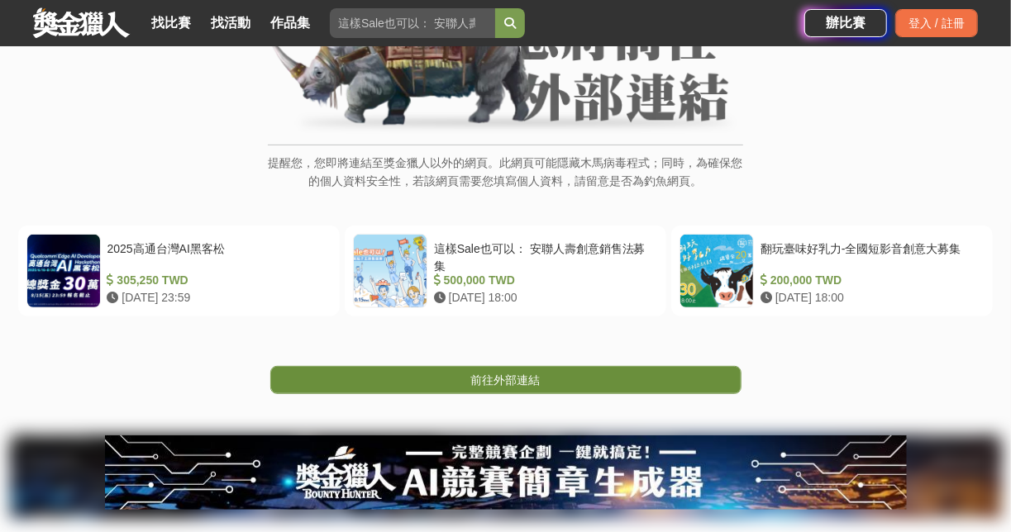
click at [538, 380] on span "前往外部連結" at bounding box center [505, 380] width 69 height 13
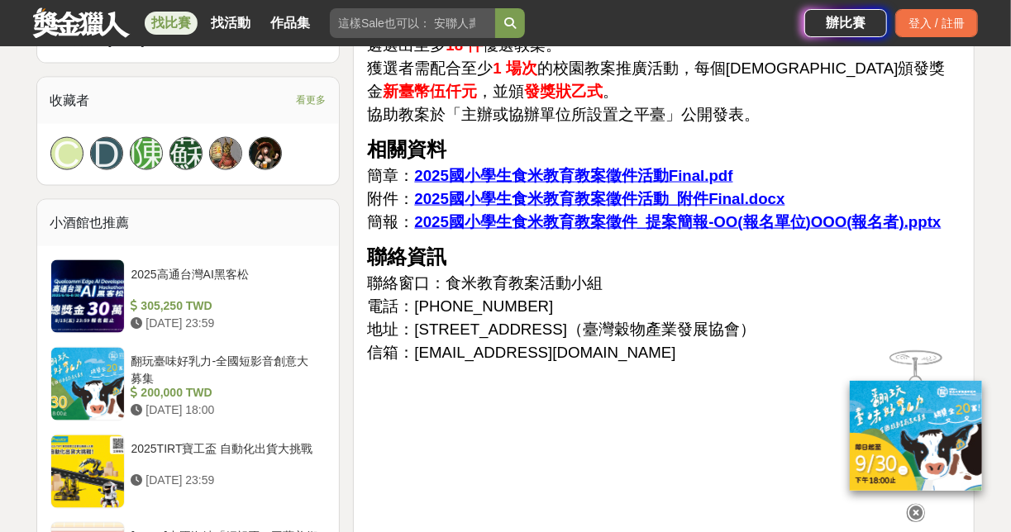
scroll to position [1058, 0]
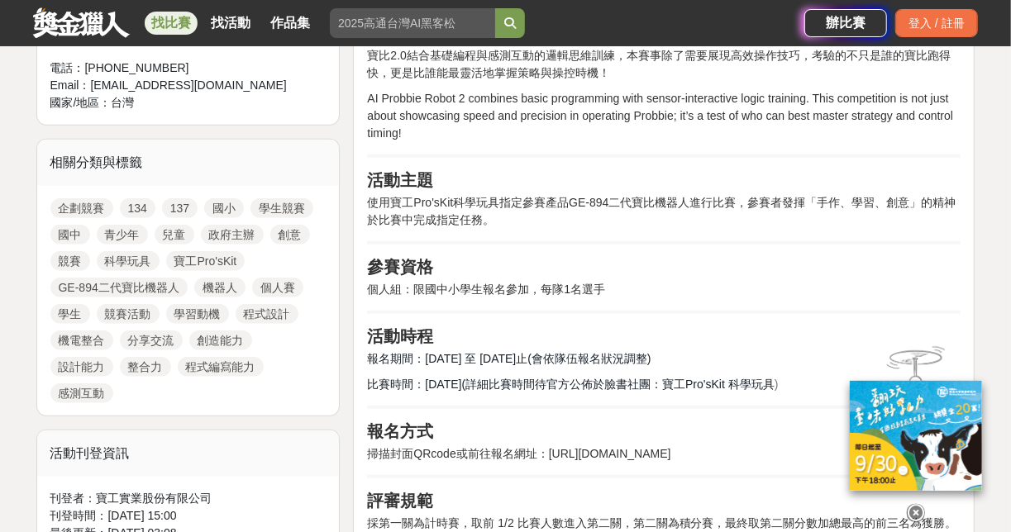
scroll to position [661, 0]
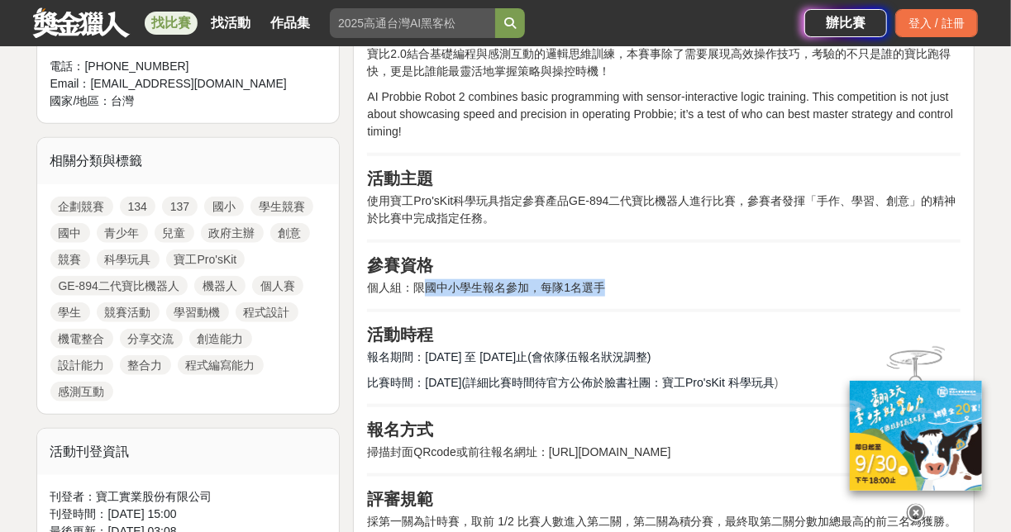
drag, startPoint x: 421, startPoint y: 287, endPoint x: 612, endPoint y: 292, distance: 191.8
click at [612, 292] on p "個人組：限國中小學生報名參加，每隊1名選手" at bounding box center [663, 287] width 593 height 17
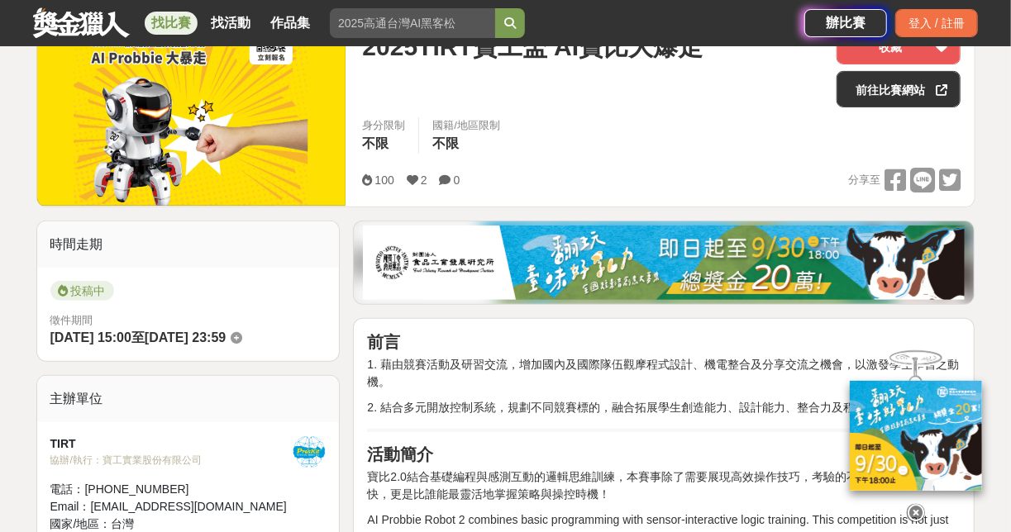
scroll to position [132, 0]
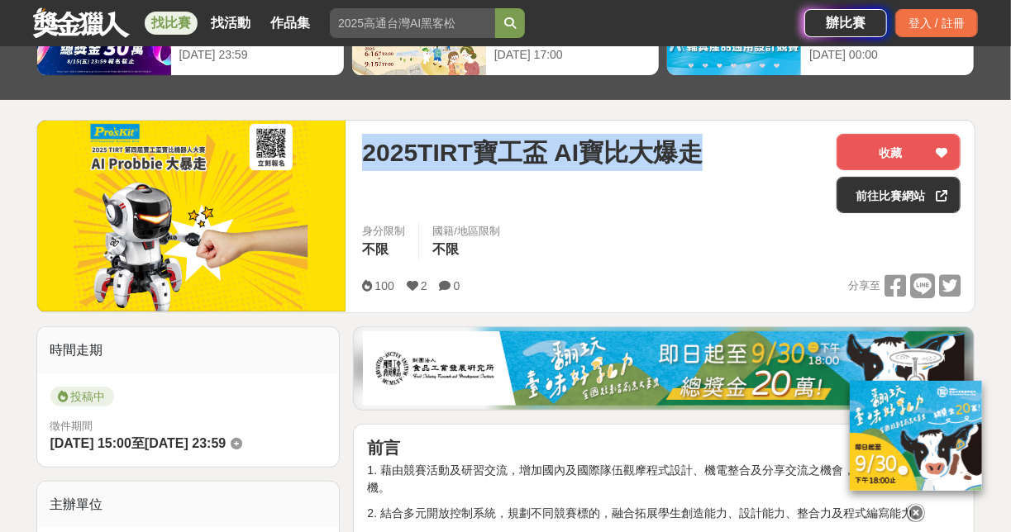
drag, startPoint x: 721, startPoint y: 150, endPoint x: 342, endPoint y: 147, distance: 378.5
click at [342, 147] on div "2025TIRT寶工盃 AI寶比大爆走 收藏 前往比賽網站 身分限制 不限 國籍/地區限制 不限 100 2 0 分享至 收藏 前往比賽網站" at bounding box center [505, 216] width 939 height 193
copy div "2025TIRT寶工盃 AI寶比大爆走"
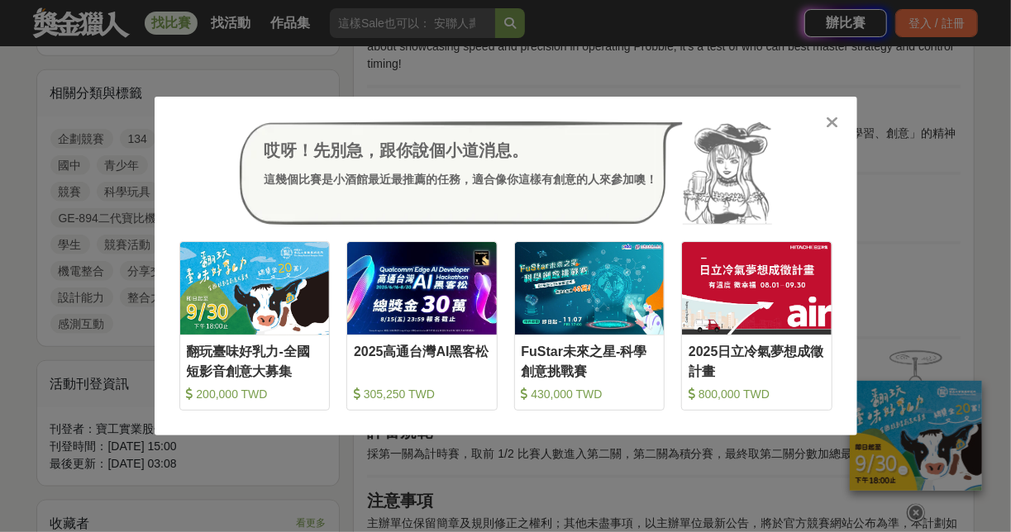
scroll to position [793, 0]
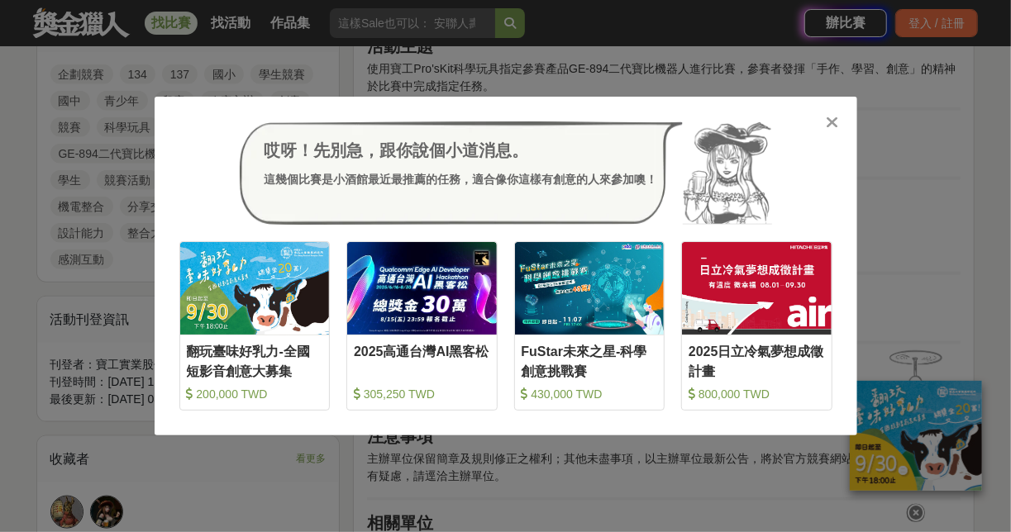
click at [833, 124] on icon at bounding box center [832, 122] width 12 height 17
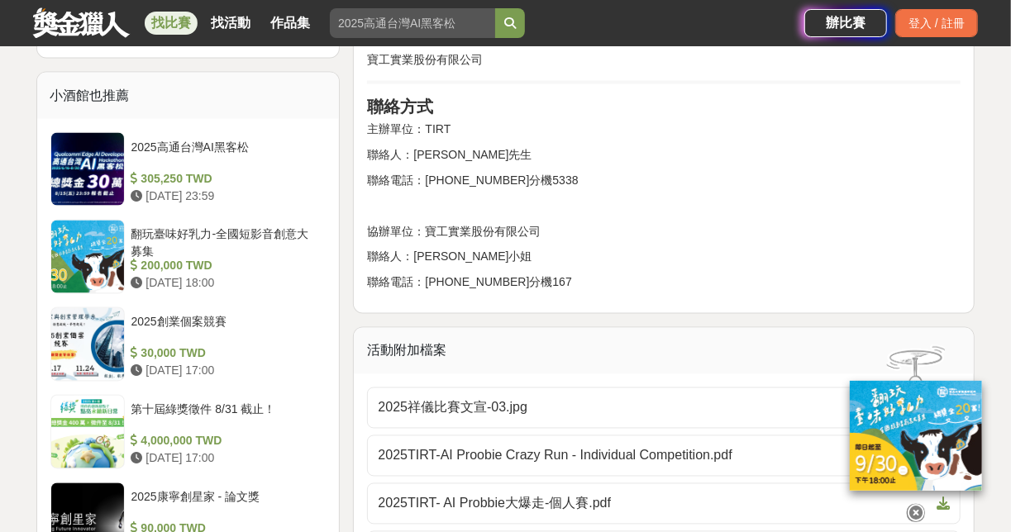
scroll to position [1388, 0]
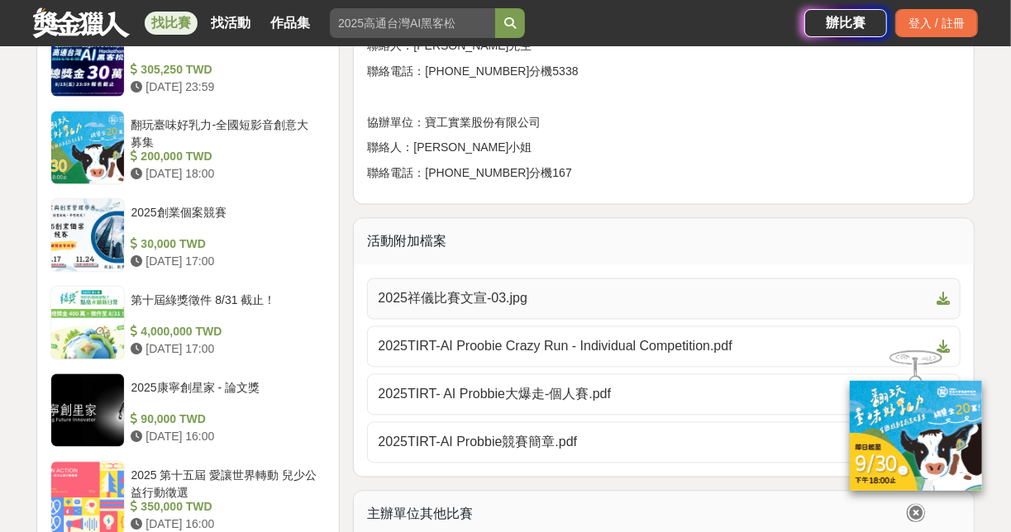
click at [541, 309] on span "2025祥儀比賽文宣-03.jpg" at bounding box center [654, 299] width 552 height 20
click at [622, 357] on span "2025TIRT-AI Proobie Crazy Run - Individual Competition.pdf" at bounding box center [654, 347] width 552 height 20
click at [547, 405] on span "2025TIRT- AI Probbie大爆走-個人賽.pdf" at bounding box center [654, 395] width 552 height 20
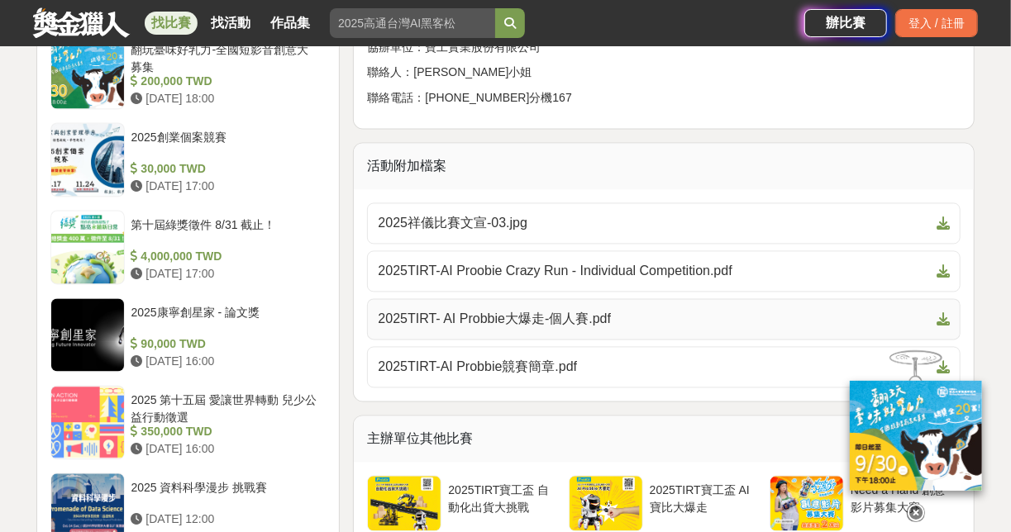
scroll to position [1587, 0]
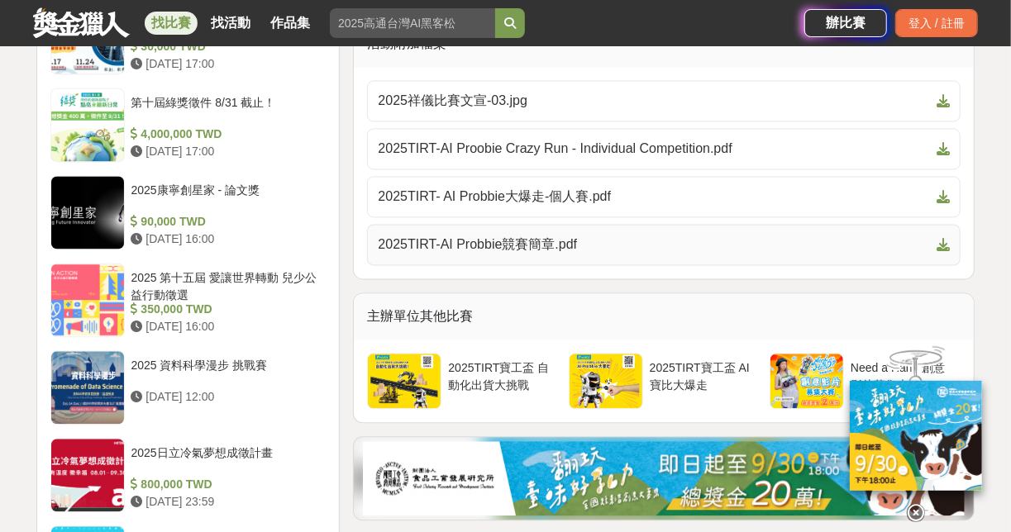
click at [523, 255] on span "2025TIRT-AI Probbie競賽簡章.pdf" at bounding box center [654, 245] width 552 height 20
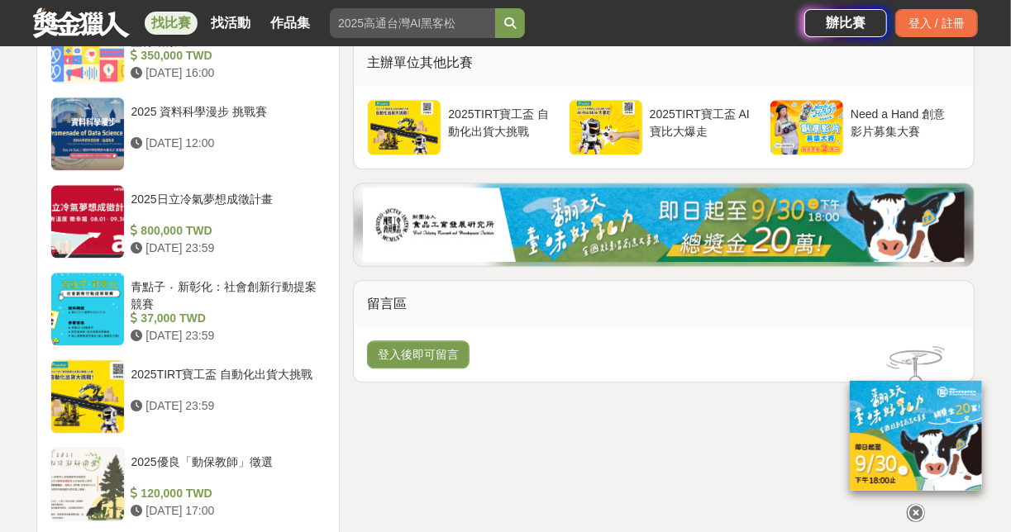
scroll to position [1851, 0]
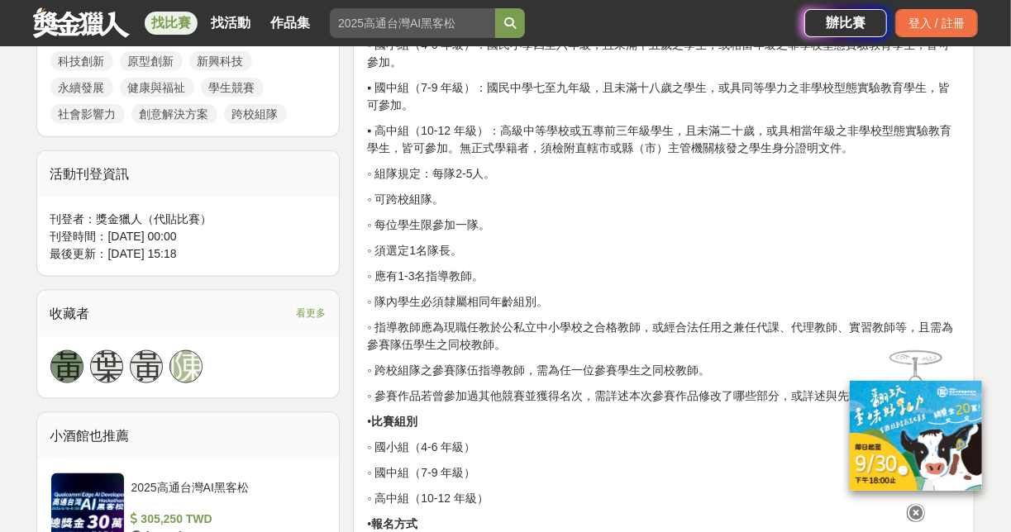
scroll to position [992, 0]
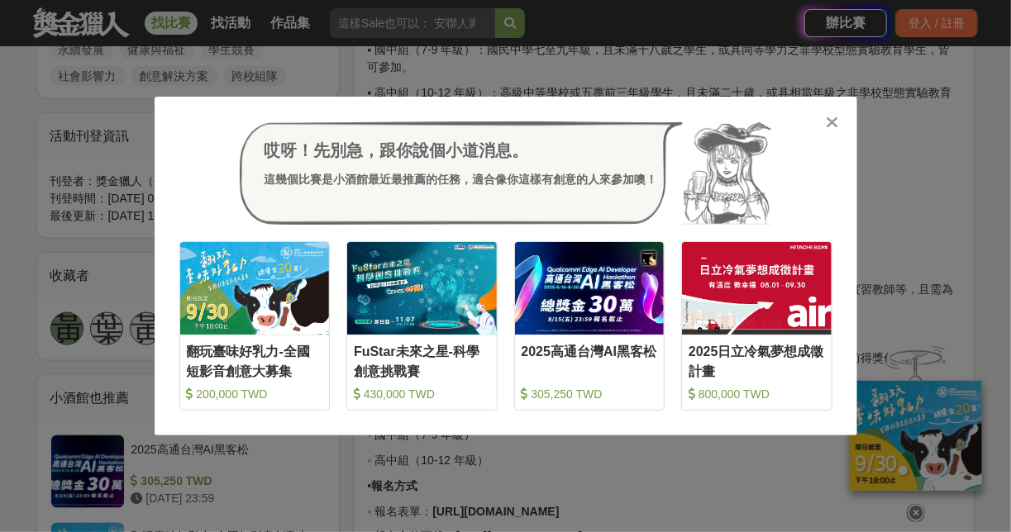
click at [833, 122] on icon at bounding box center [832, 122] width 12 height 17
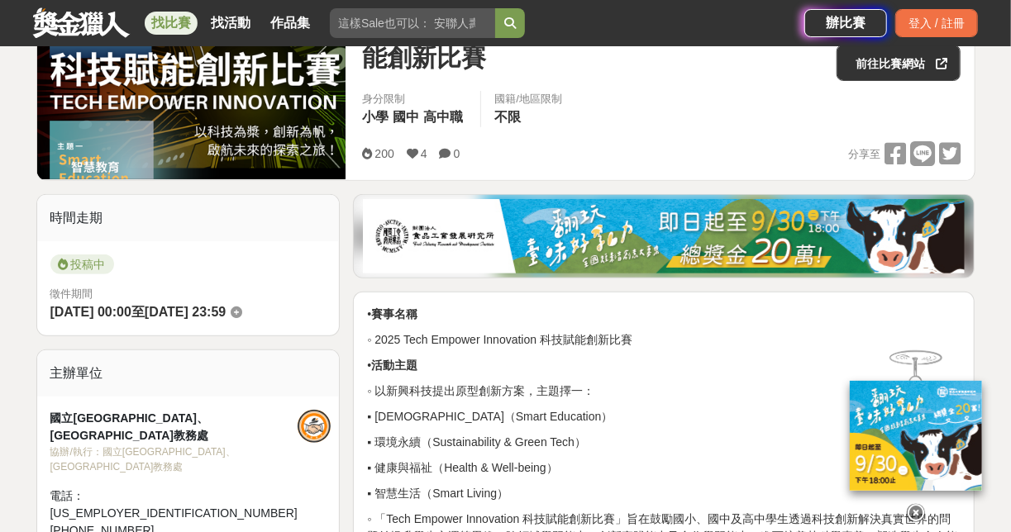
scroll to position [463, 0]
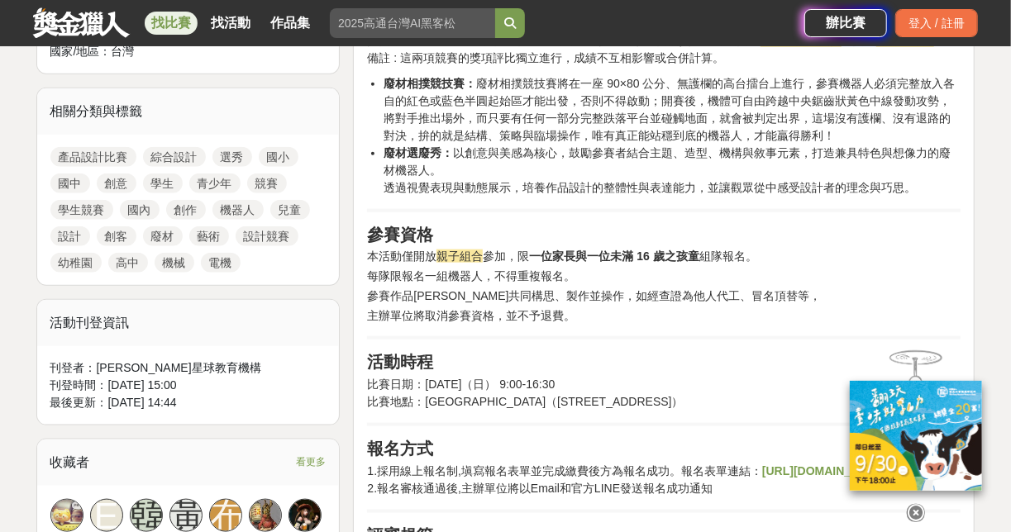
scroll to position [727, 0]
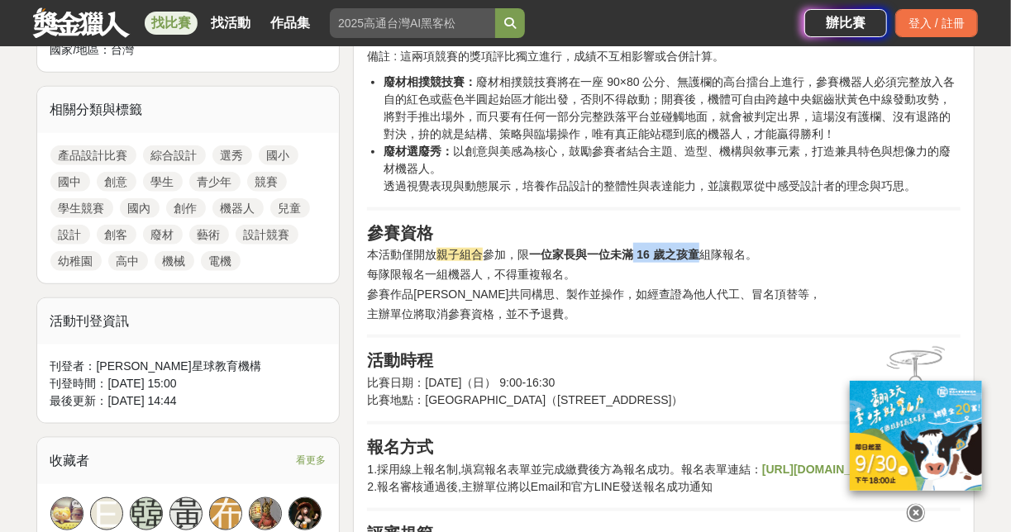
drag, startPoint x: 644, startPoint y: 250, endPoint x: 700, endPoint y: 248, distance: 56.3
click at [700, 248] on span "參加，限 一位家長與一位未滿 16 歲之孩童 組隊報名。" at bounding box center [620, 254] width 274 height 13
drag, startPoint x: 400, startPoint y: 278, endPoint x: 608, endPoint y: 266, distance: 208.6
click at [608, 266] on h2 "參賽資格 本活動僅開放 親子組合 參加，限 一位家長與一位未滿 16 歲之孩童 組隊報名。 每隊限報名一組機器人，不得重複報名。 參賽作品須由親子共同構思、製…" at bounding box center [663, 272] width 593 height 99
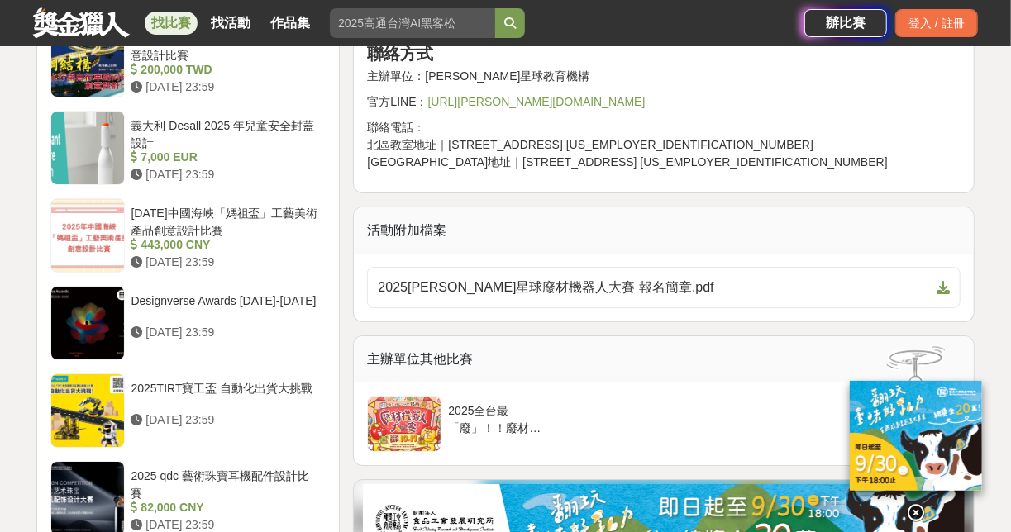
scroll to position [2579, 0]
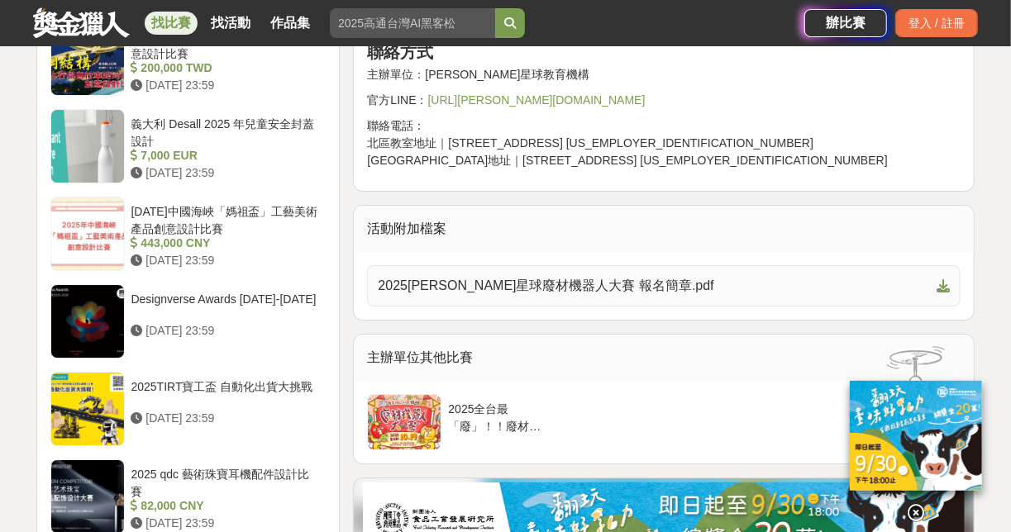
click at [593, 295] on span "2025[PERSON_NAME]星球廢材機器人大賽 報名簡章.pdf" at bounding box center [654, 286] width 552 height 20
